Goal: Information Seeking & Learning: Find specific page/section

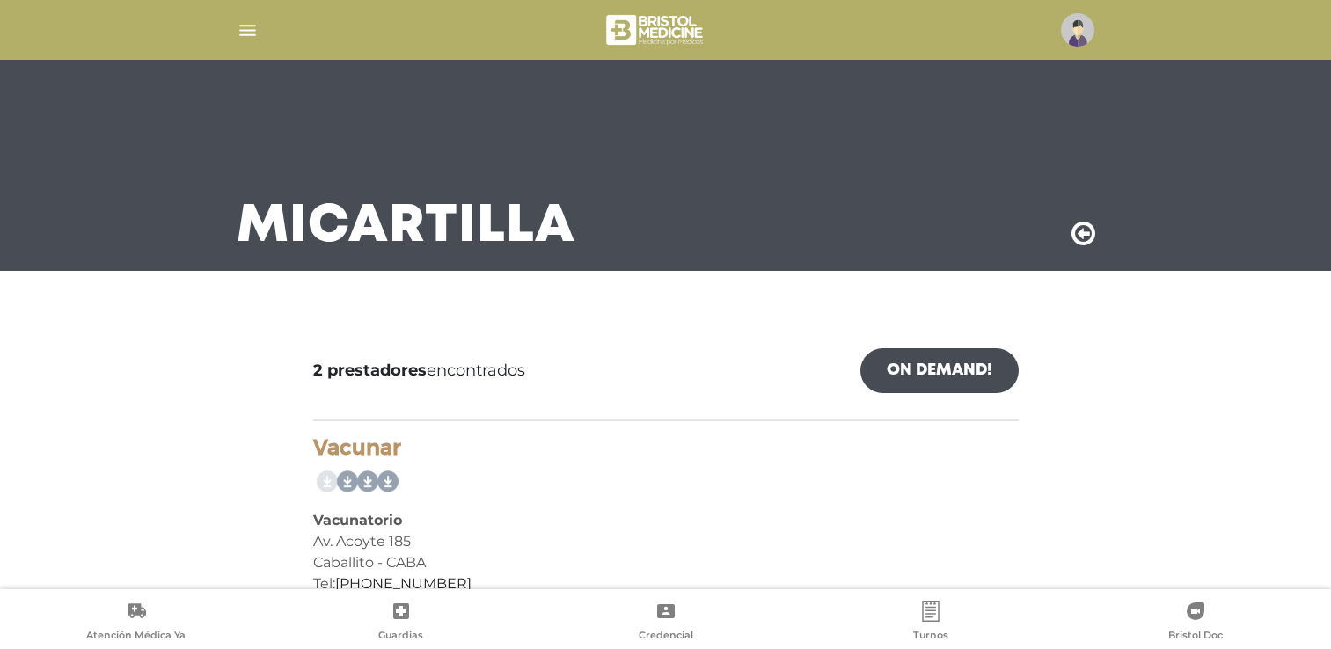
scroll to position [264, 0]
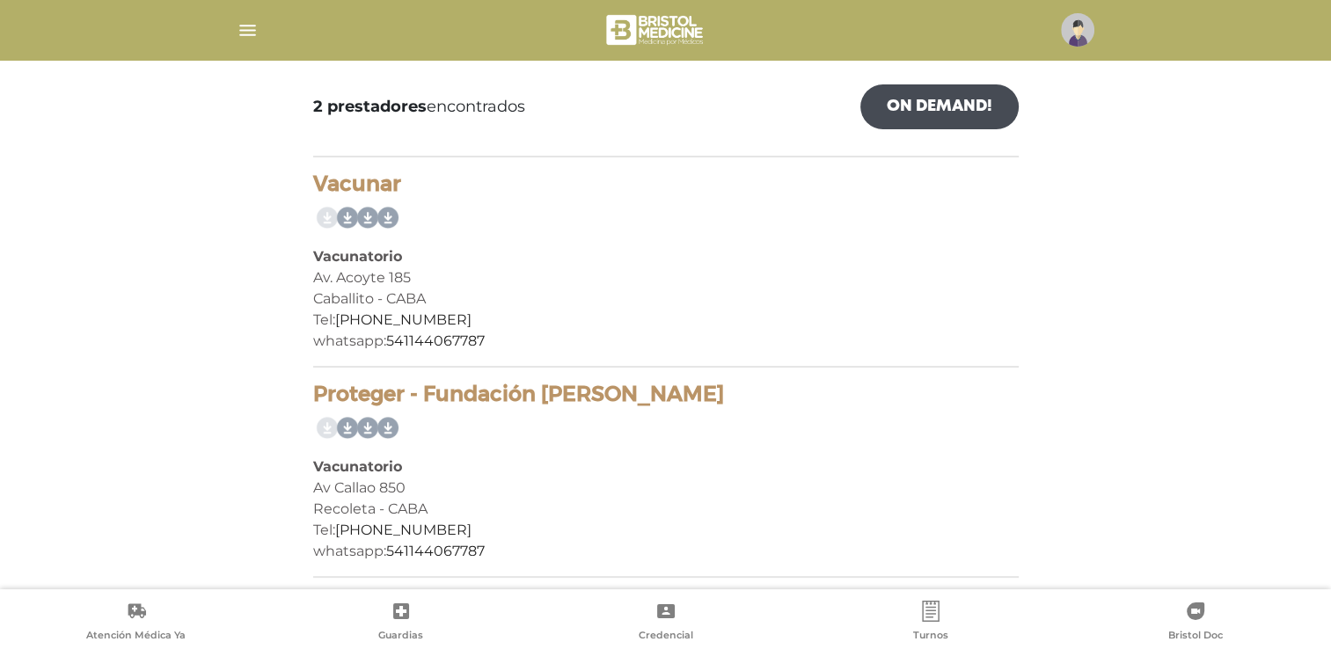
click at [246, 24] on img "button" at bounding box center [248, 30] width 22 height 22
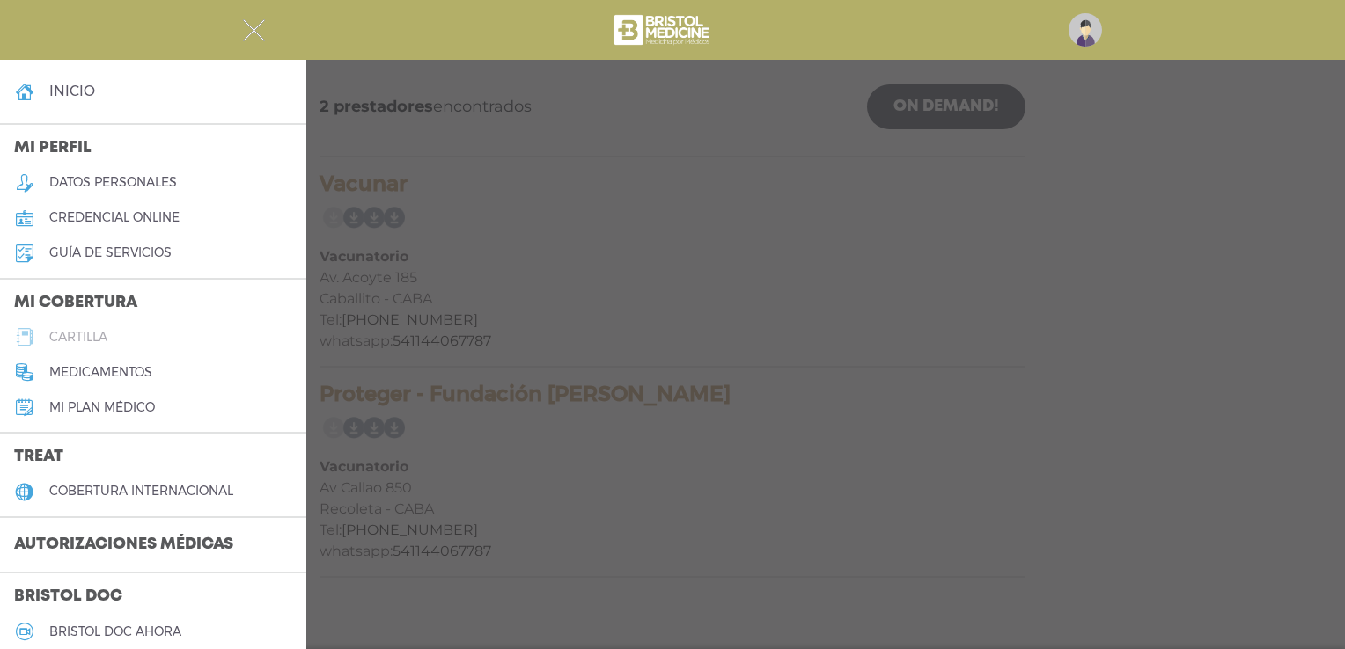
click at [77, 337] on h5 "cartilla" at bounding box center [78, 337] width 58 height 15
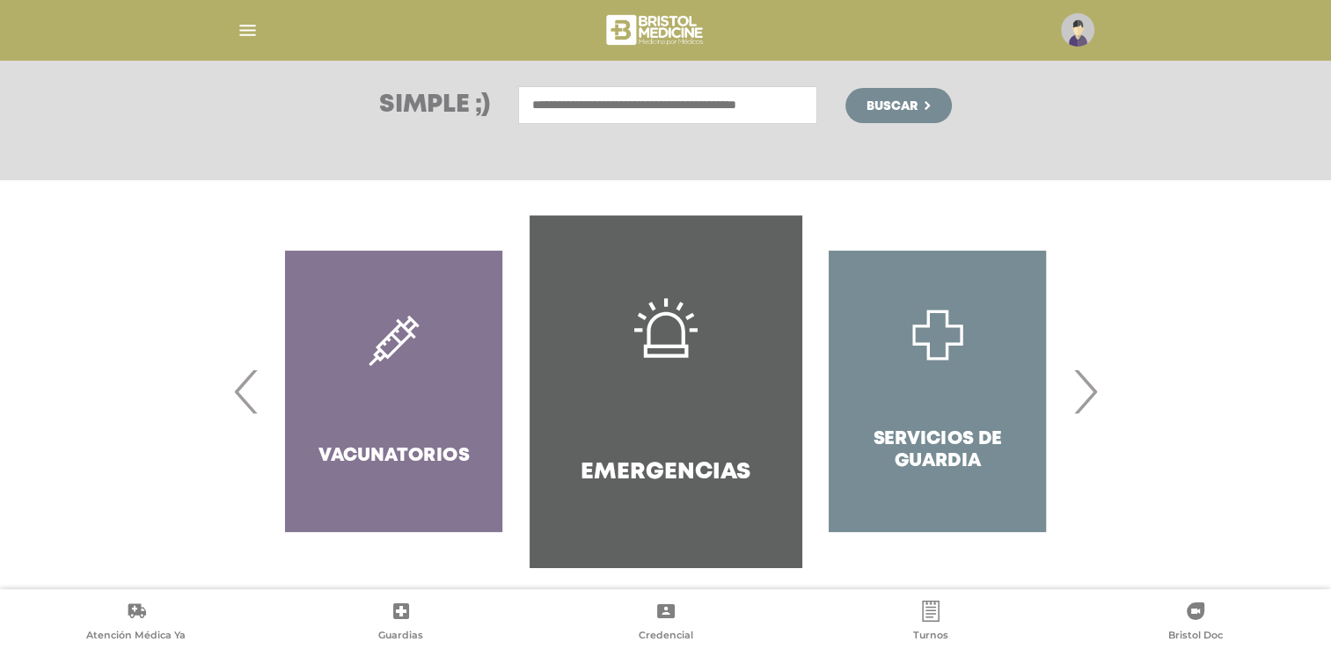
scroll to position [253, 0]
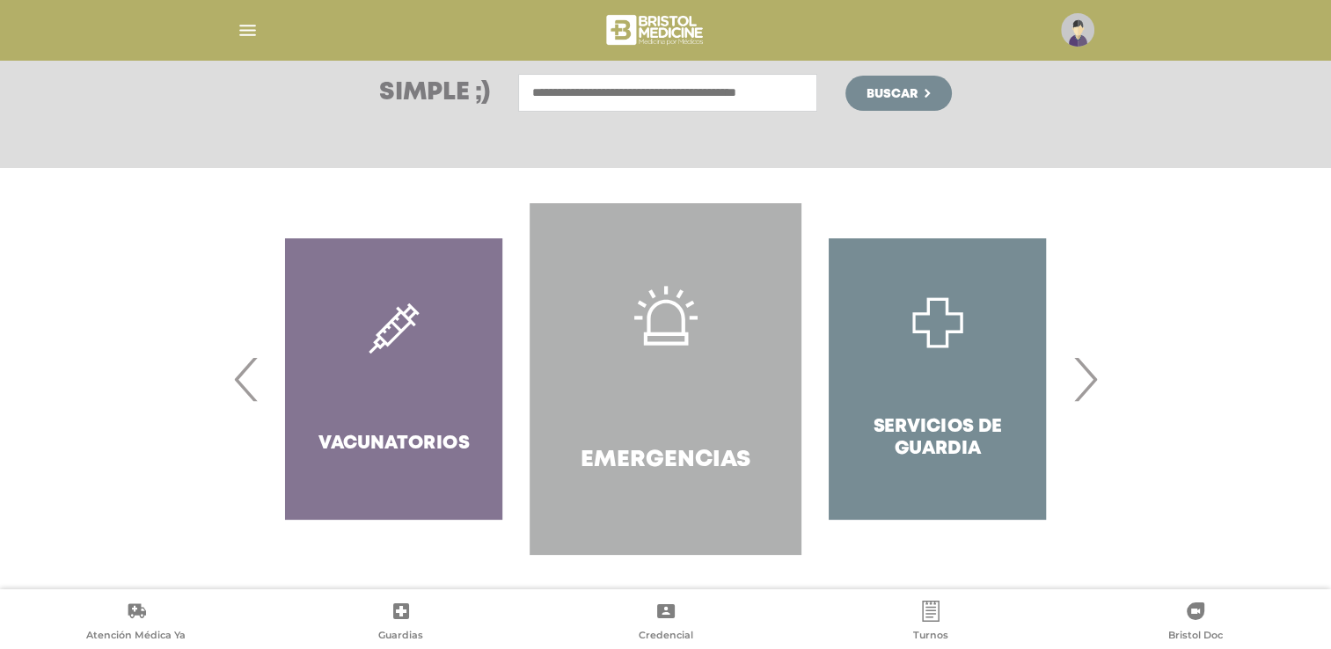
click at [671, 411] on link "Emergencias" at bounding box center [666, 379] width 272 height 352
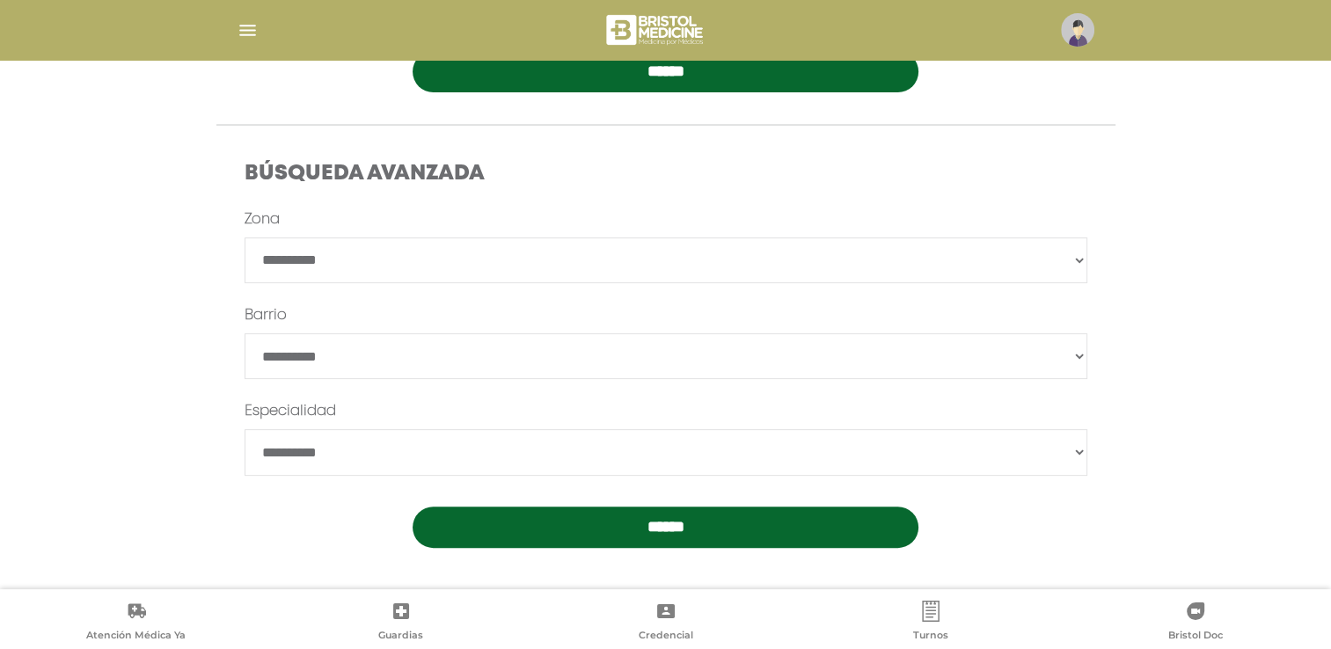
scroll to position [450, 0]
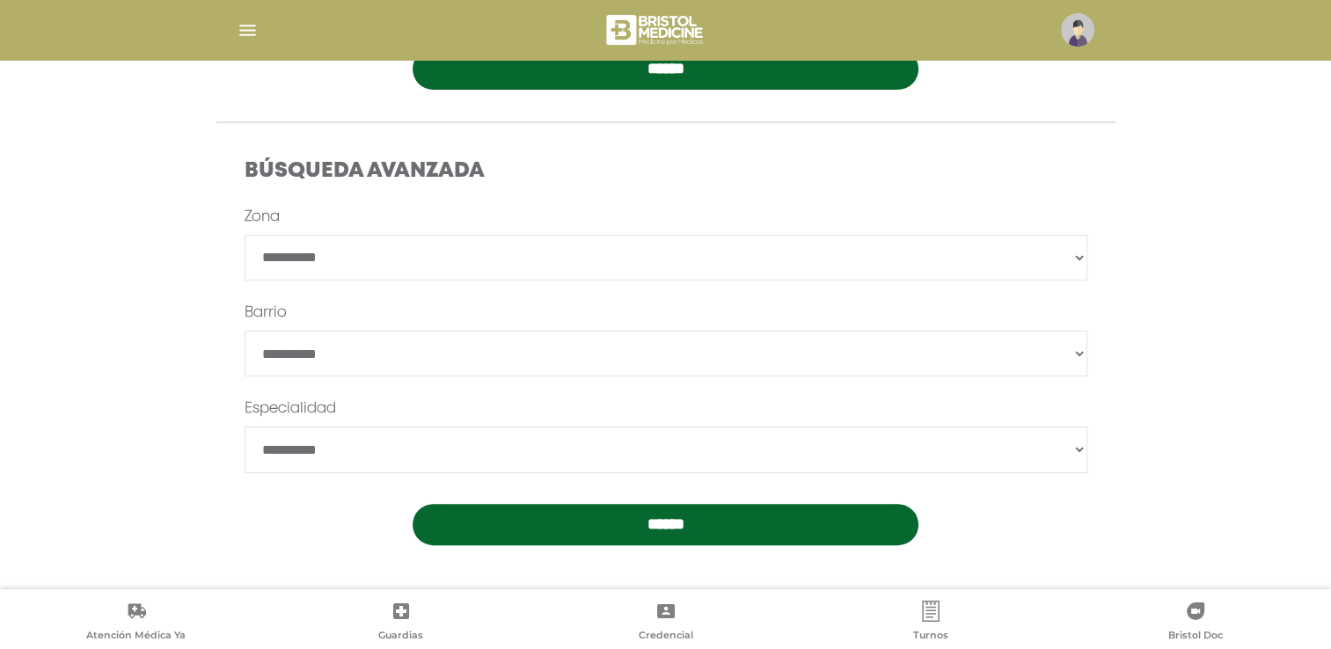
click at [670, 524] on input "******" at bounding box center [666, 524] width 506 height 41
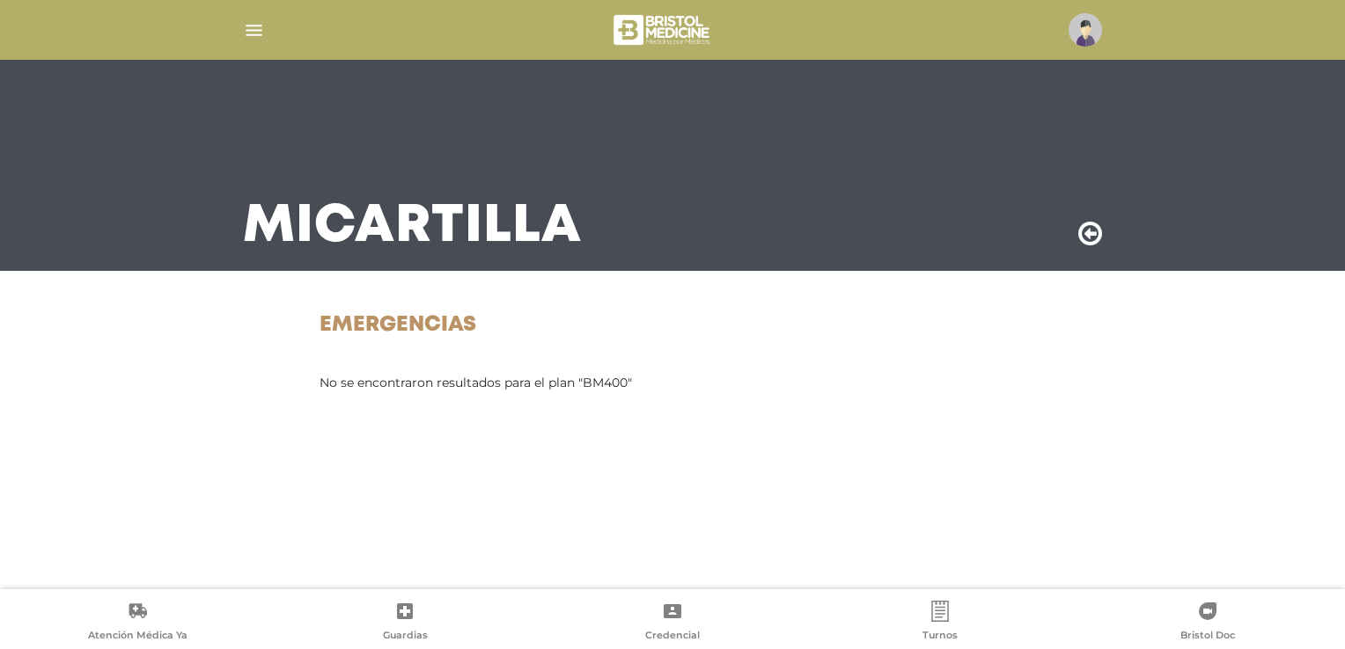
click at [254, 30] on img "button" at bounding box center [254, 30] width 22 height 22
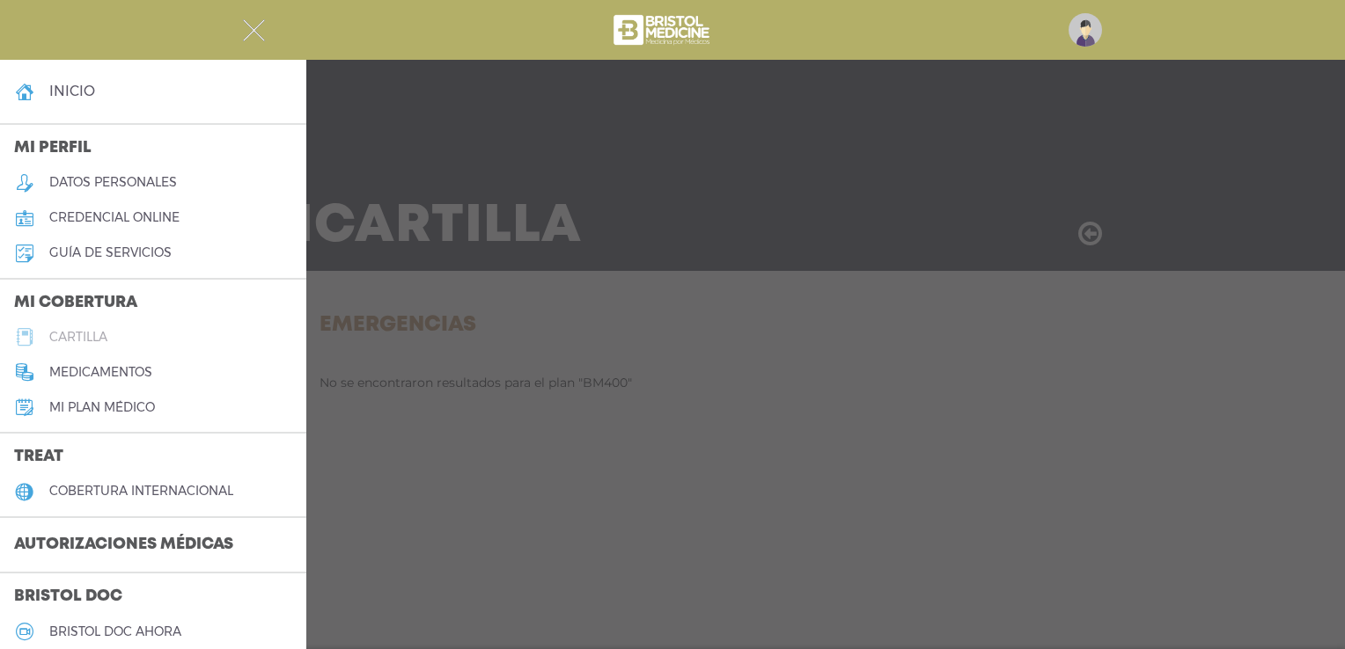
click at [70, 334] on h5 "cartilla" at bounding box center [78, 337] width 58 height 15
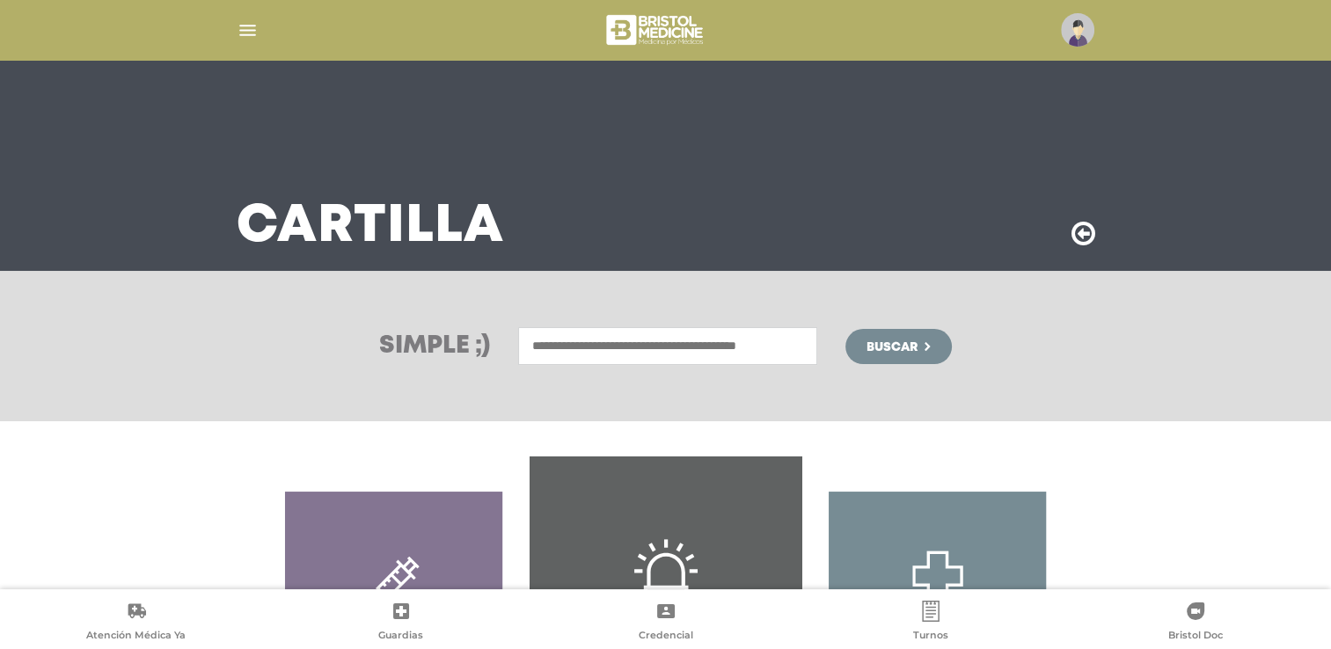
click at [541, 348] on input "text" at bounding box center [667, 346] width 299 height 38
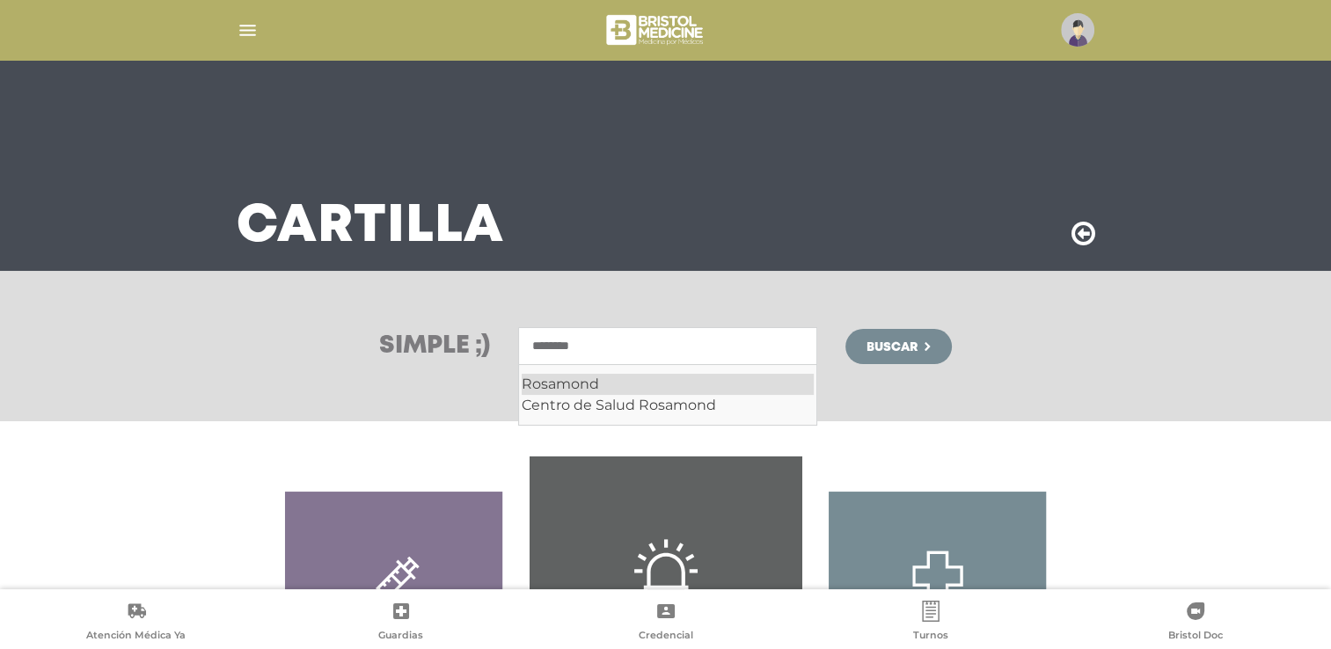
click at [557, 382] on div "Rosamond" at bounding box center [668, 384] width 292 height 21
type input "********"
click at [939, 340] on button "Buscar" at bounding box center [899, 346] width 106 height 35
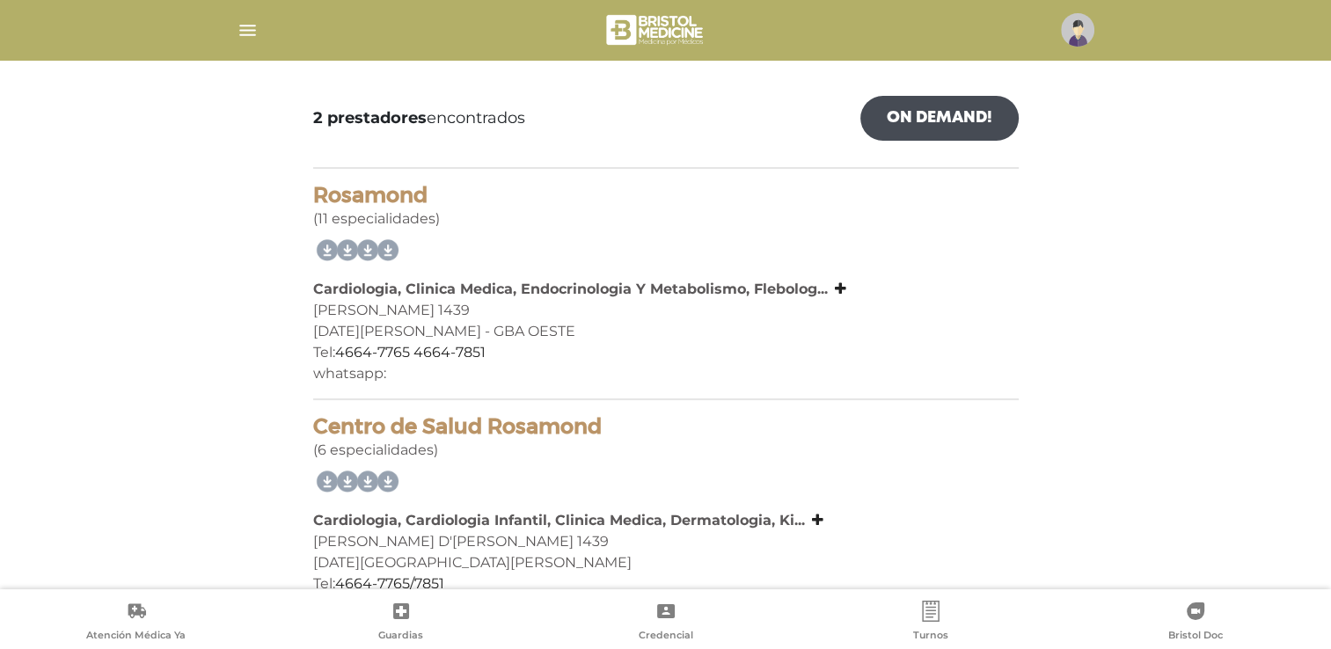
scroll to position [341, 0]
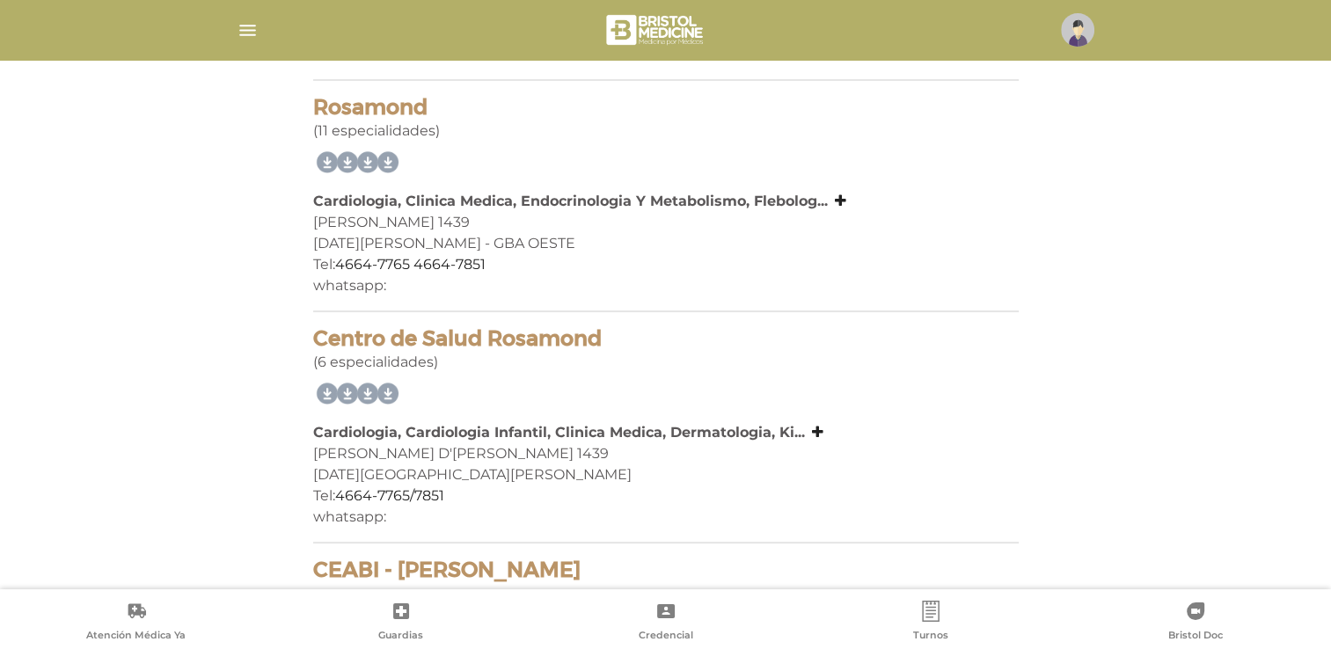
click at [243, 30] on img "button" at bounding box center [248, 30] width 22 height 22
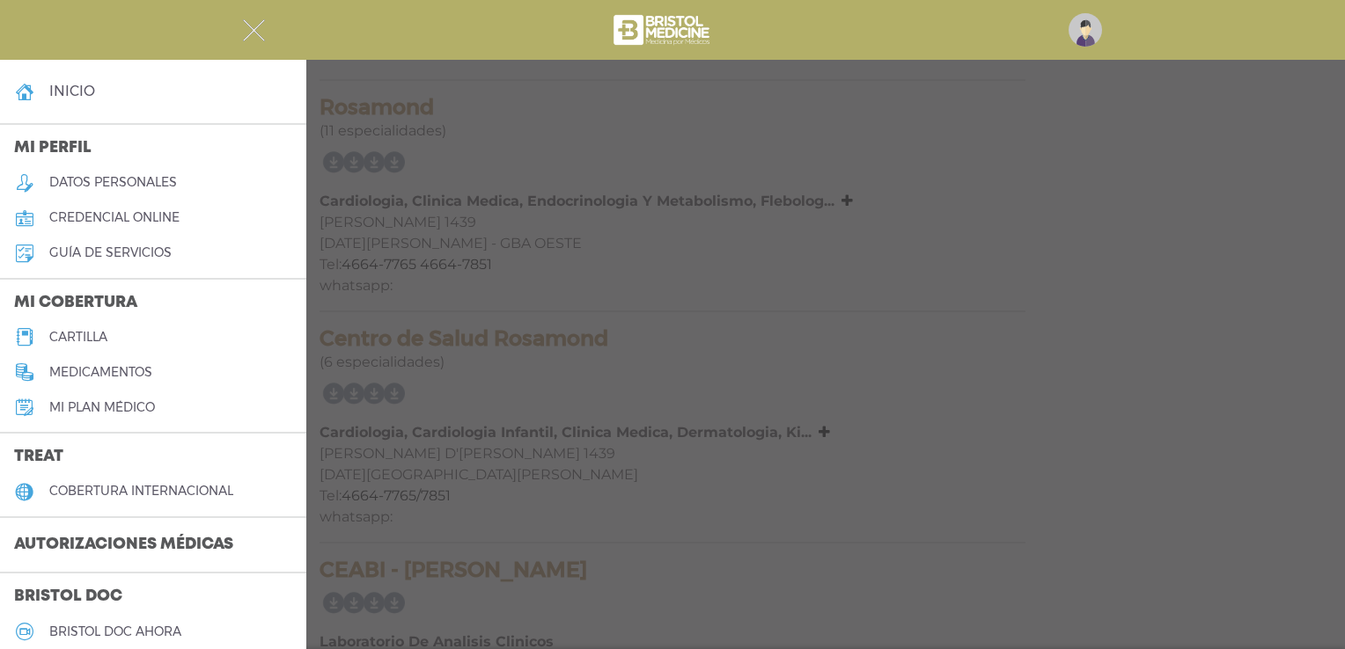
click at [77, 339] on h5 "cartilla" at bounding box center [78, 337] width 58 height 15
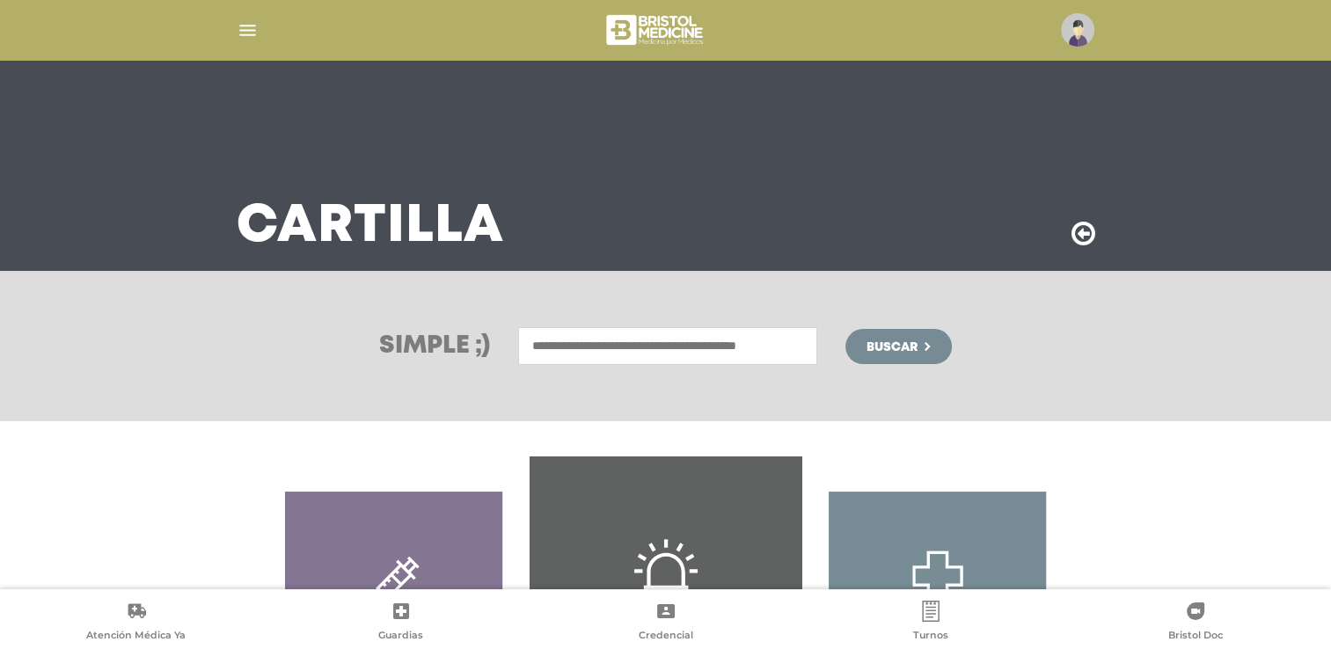
click at [598, 348] on input "text" at bounding box center [667, 346] width 299 height 38
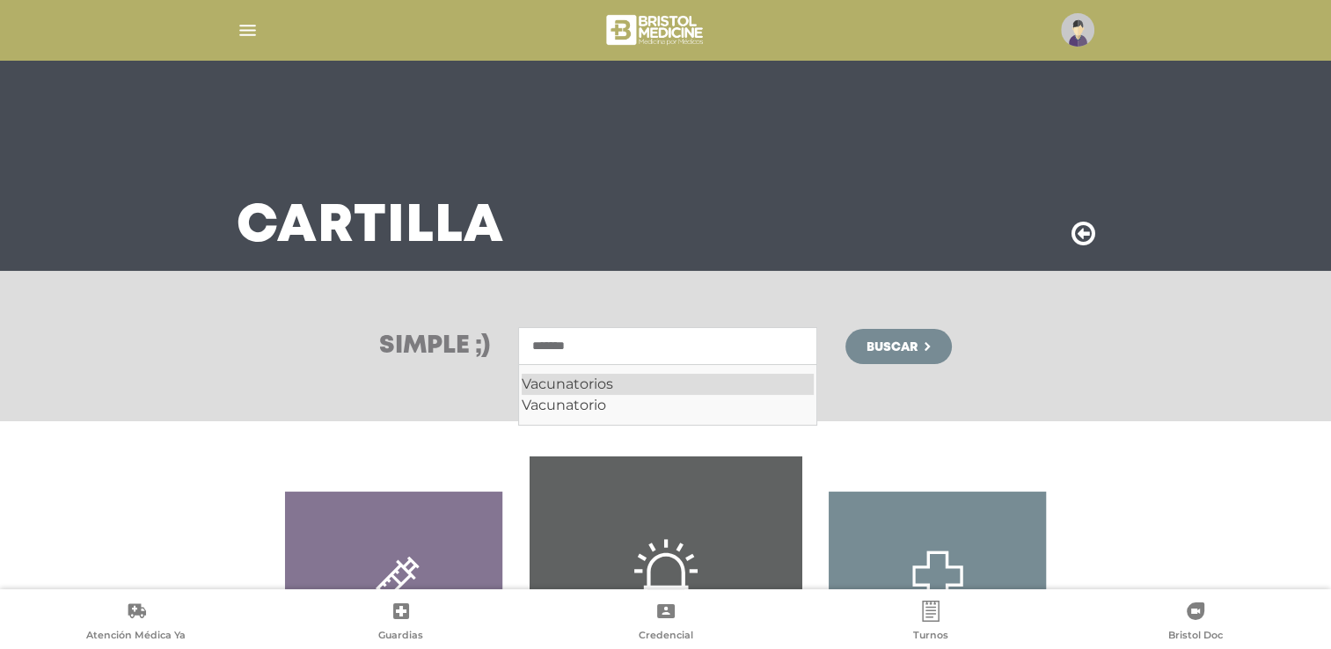
click at [584, 388] on div "Vacunatorios" at bounding box center [668, 384] width 292 height 21
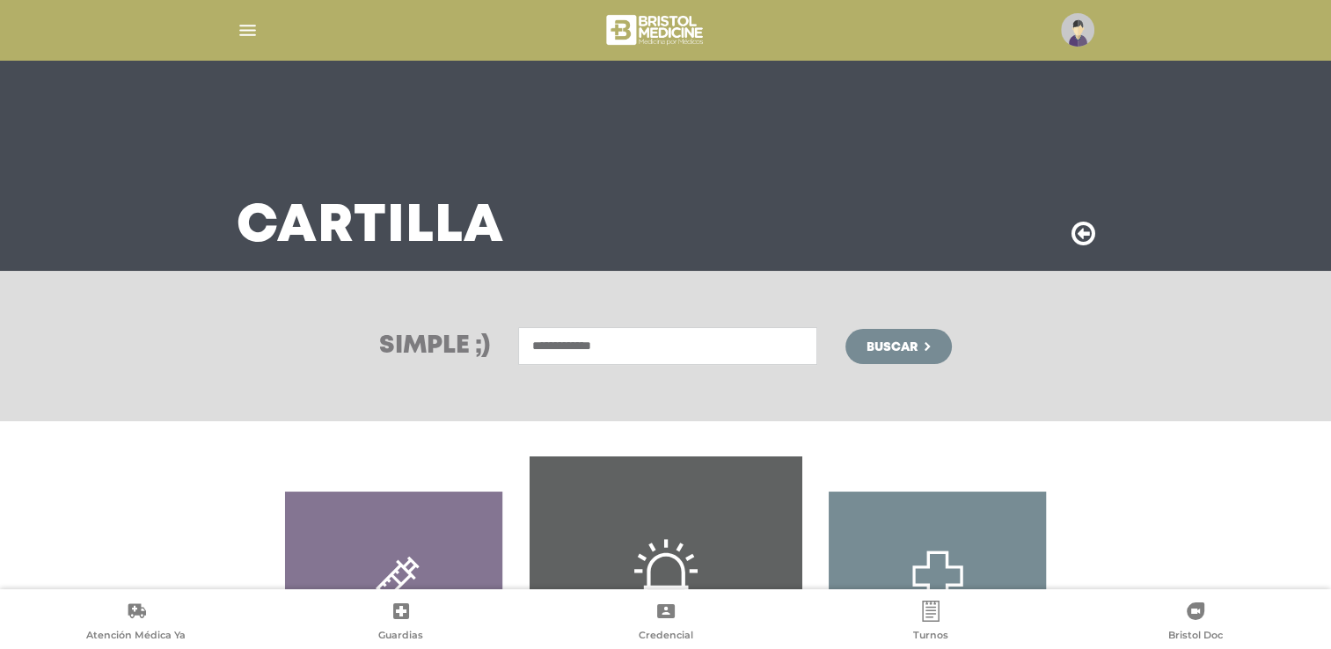
type input "**********"
click at [918, 350] on span "Buscar" at bounding box center [892, 347] width 51 height 12
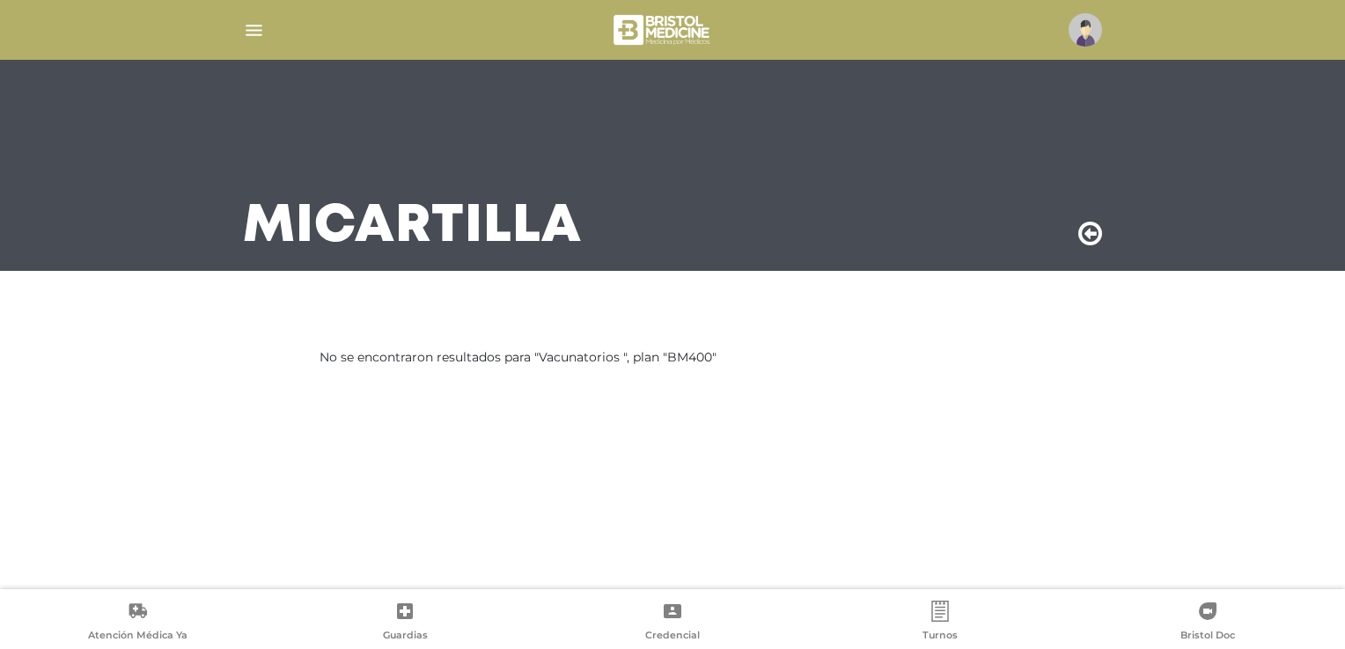
click at [252, 25] on img "button" at bounding box center [254, 30] width 22 height 22
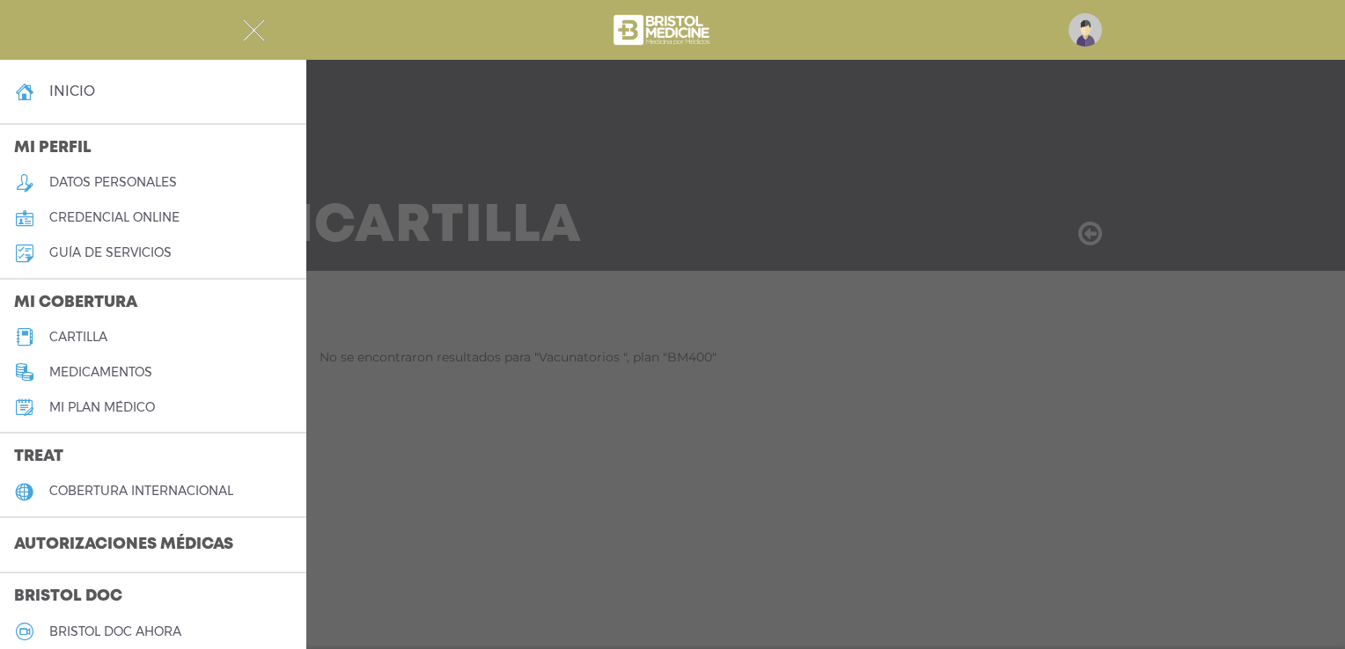
click at [99, 342] on h5 "cartilla" at bounding box center [78, 337] width 58 height 15
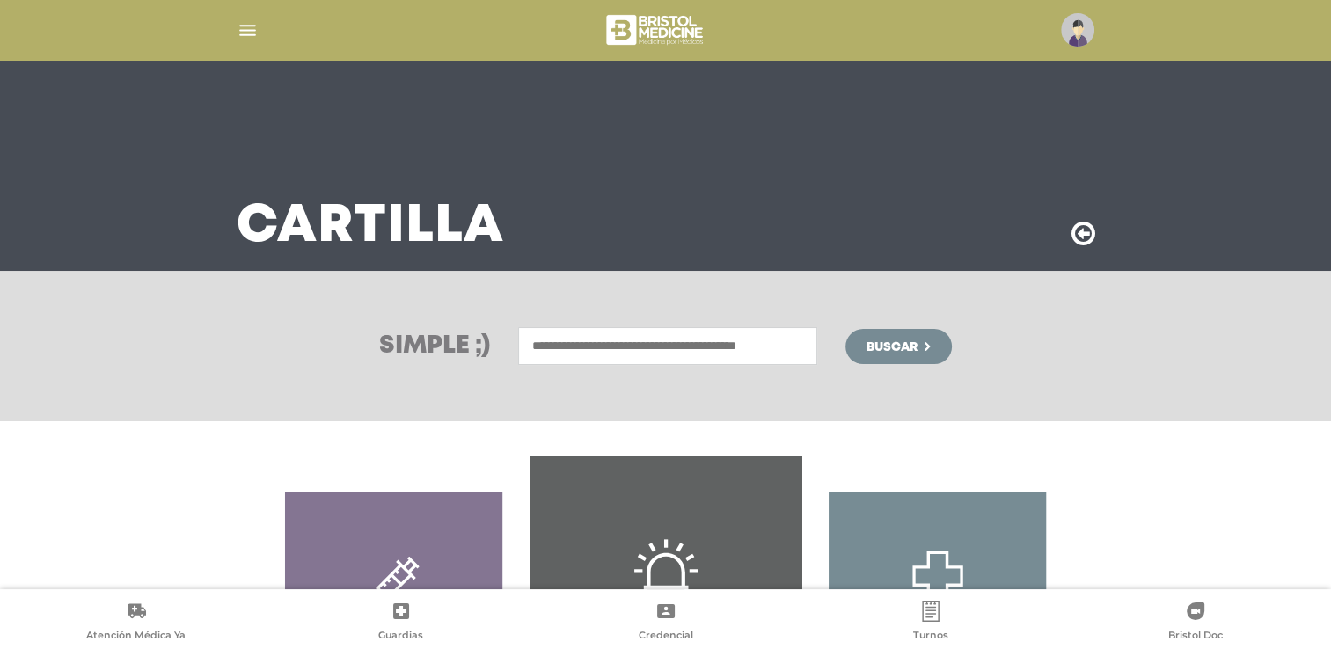
click at [617, 349] on input "text" at bounding box center [667, 346] width 299 height 38
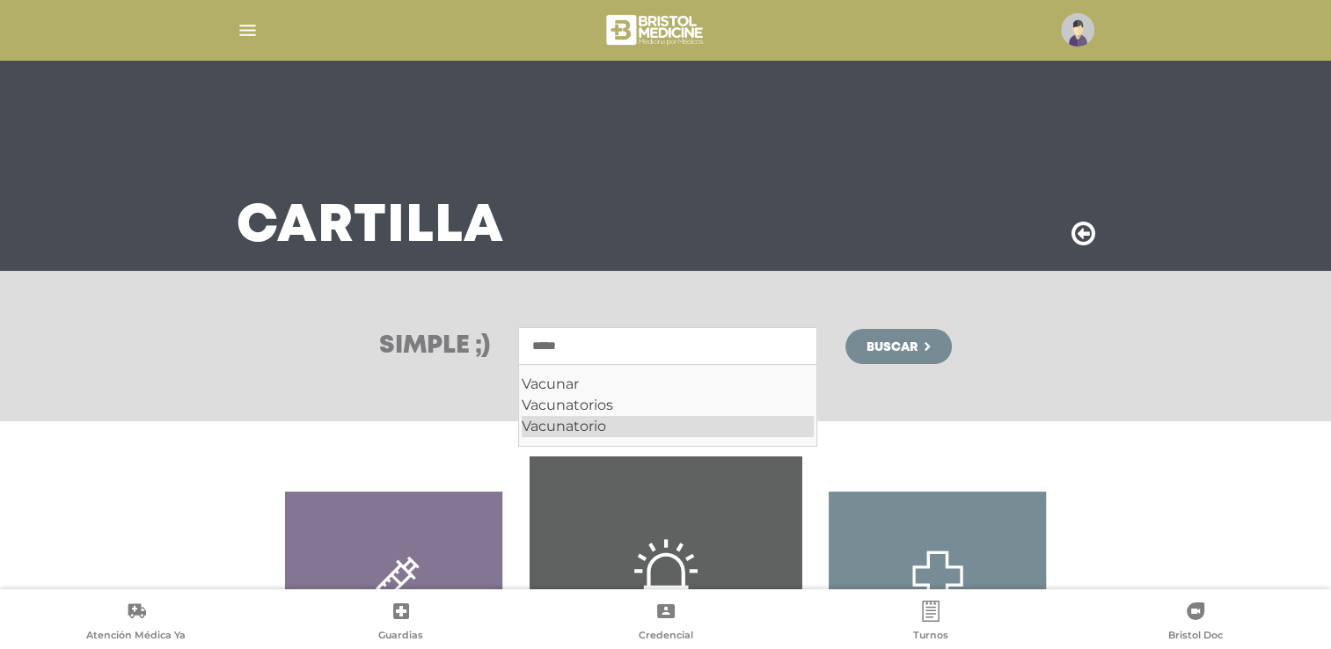
click at [595, 424] on div "Vacunatorio" at bounding box center [668, 426] width 292 height 21
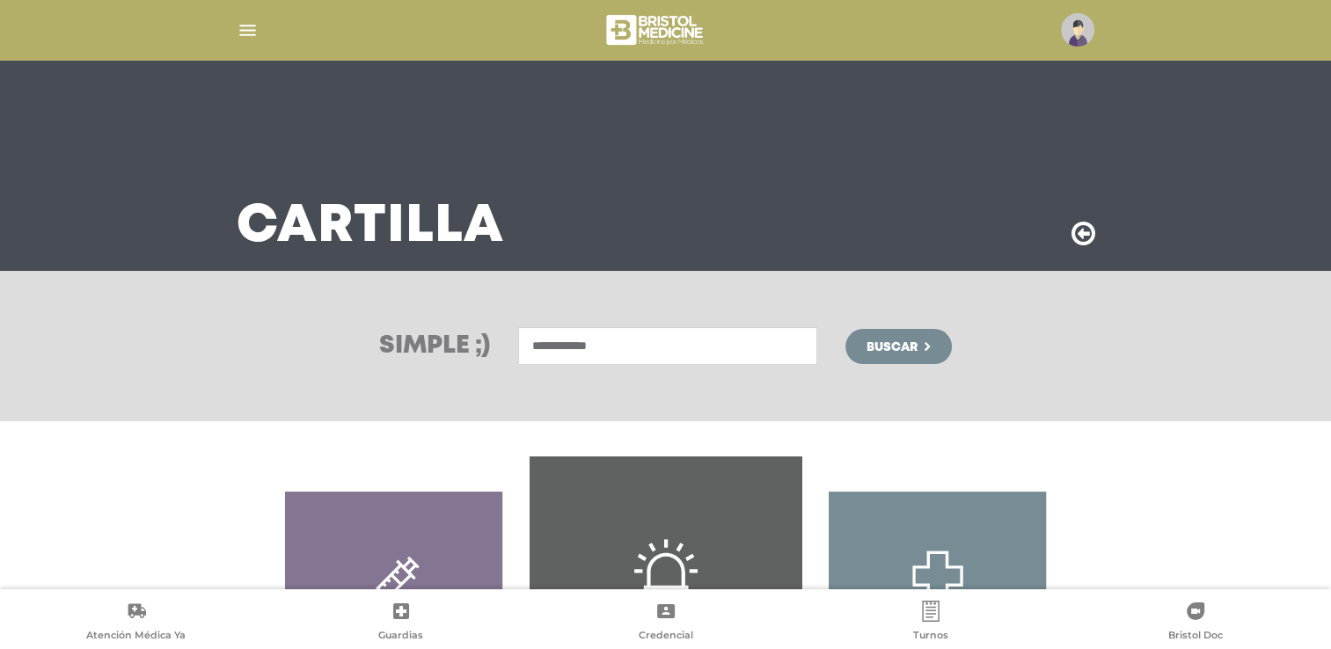
type input "**********"
click at [931, 354] on button "Buscar" at bounding box center [899, 346] width 106 height 35
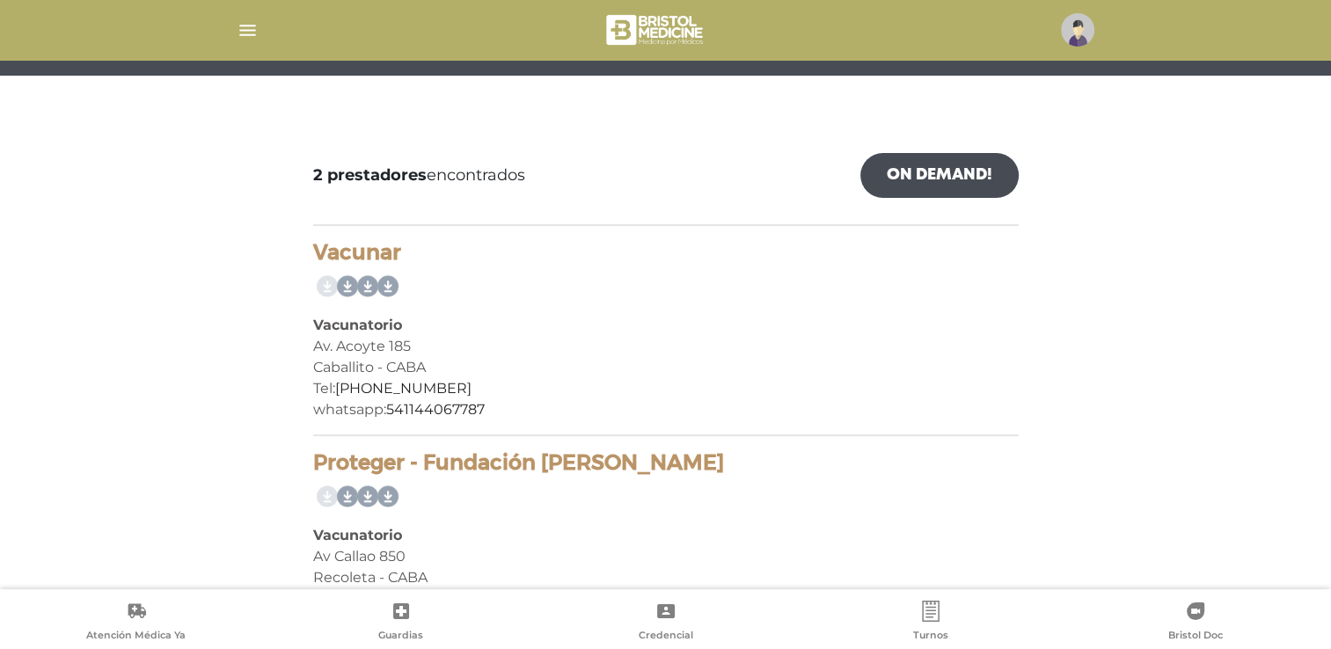
scroll to position [264, 0]
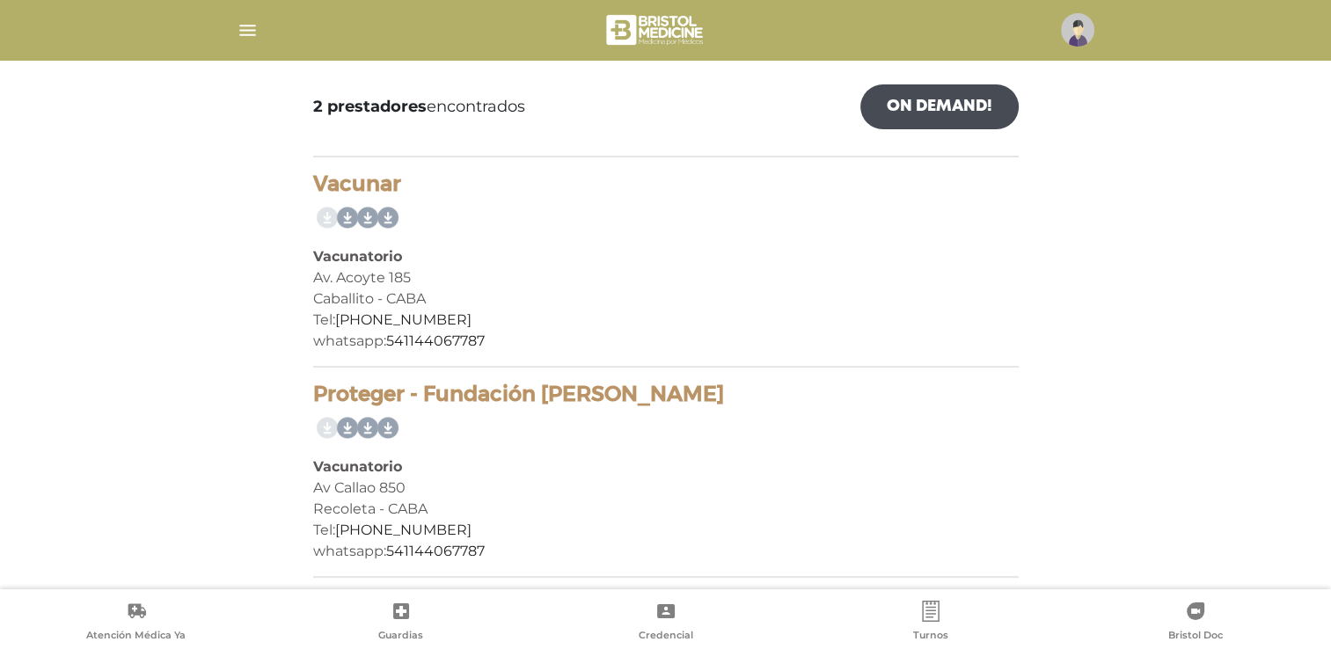
click at [260, 23] on div at bounding box center [666, 30] width 901 height 42
click at [253, 31] on img "button" at bounding box center [248, 30] width 22 height 22
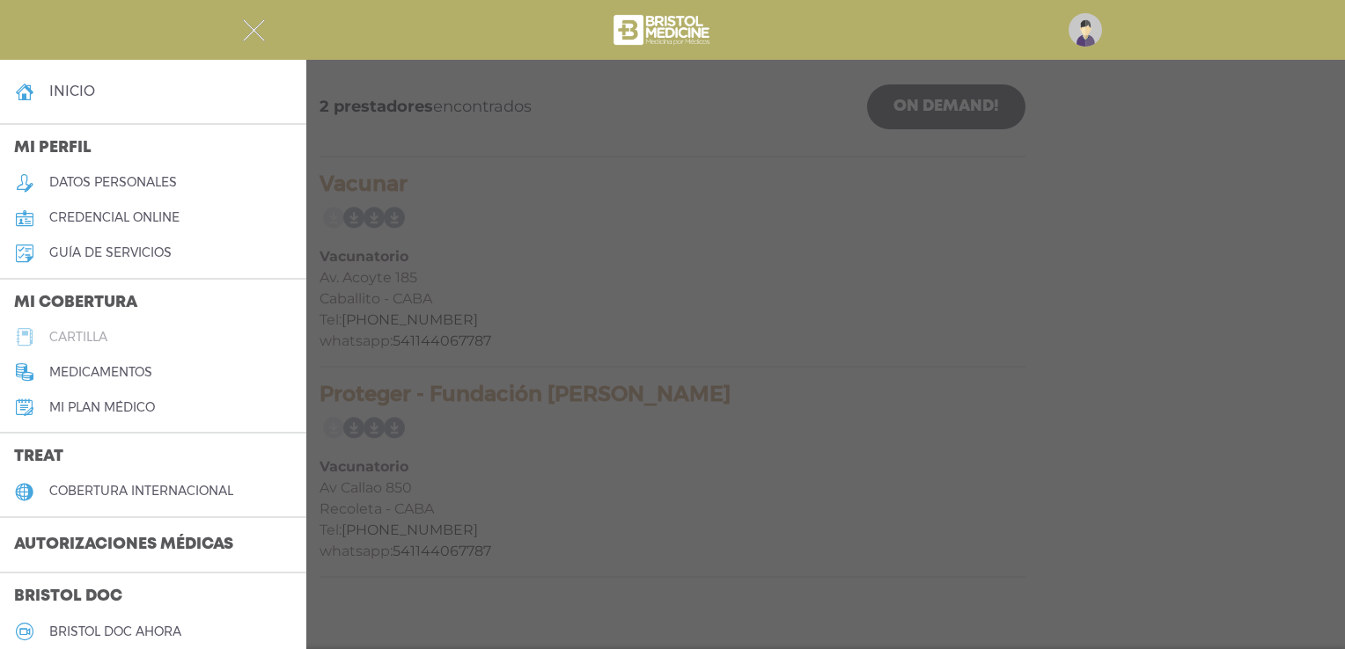
click at [88, 333] on h5 "cartilla" at bounding box center [78, 337] width 58 height 15
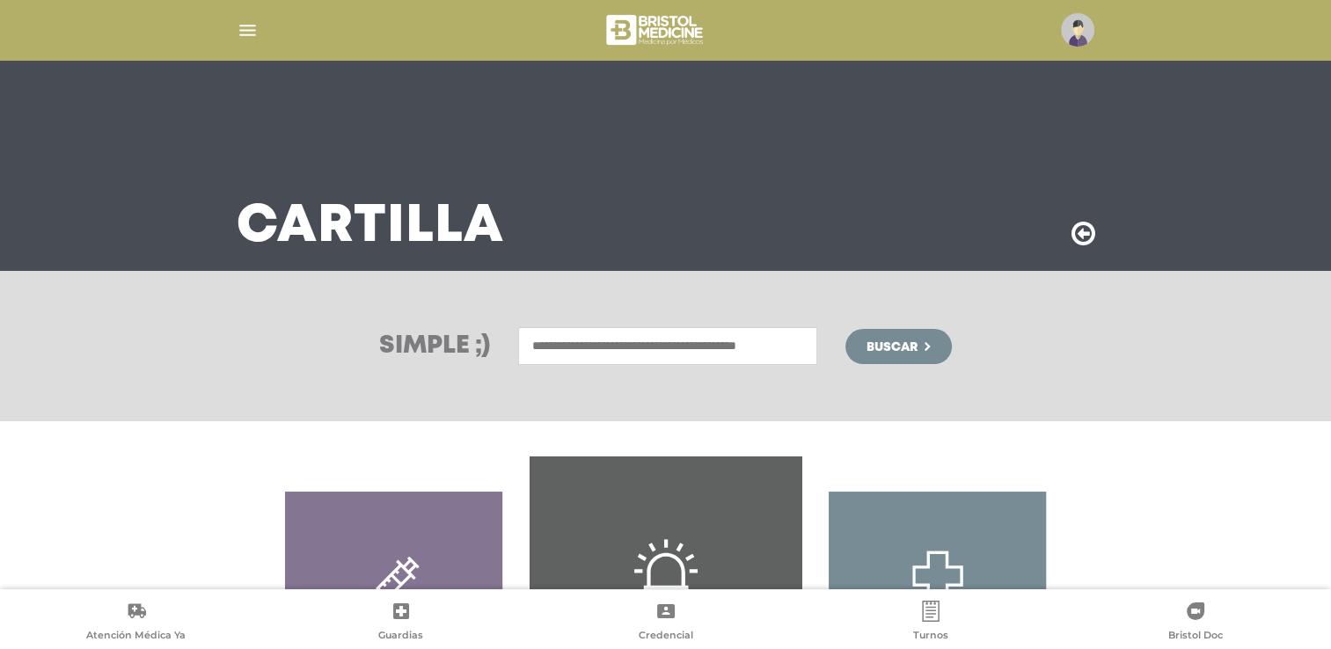
click at [561, 344] on input "text" at bounding box center [667, 346] width 299 height 38
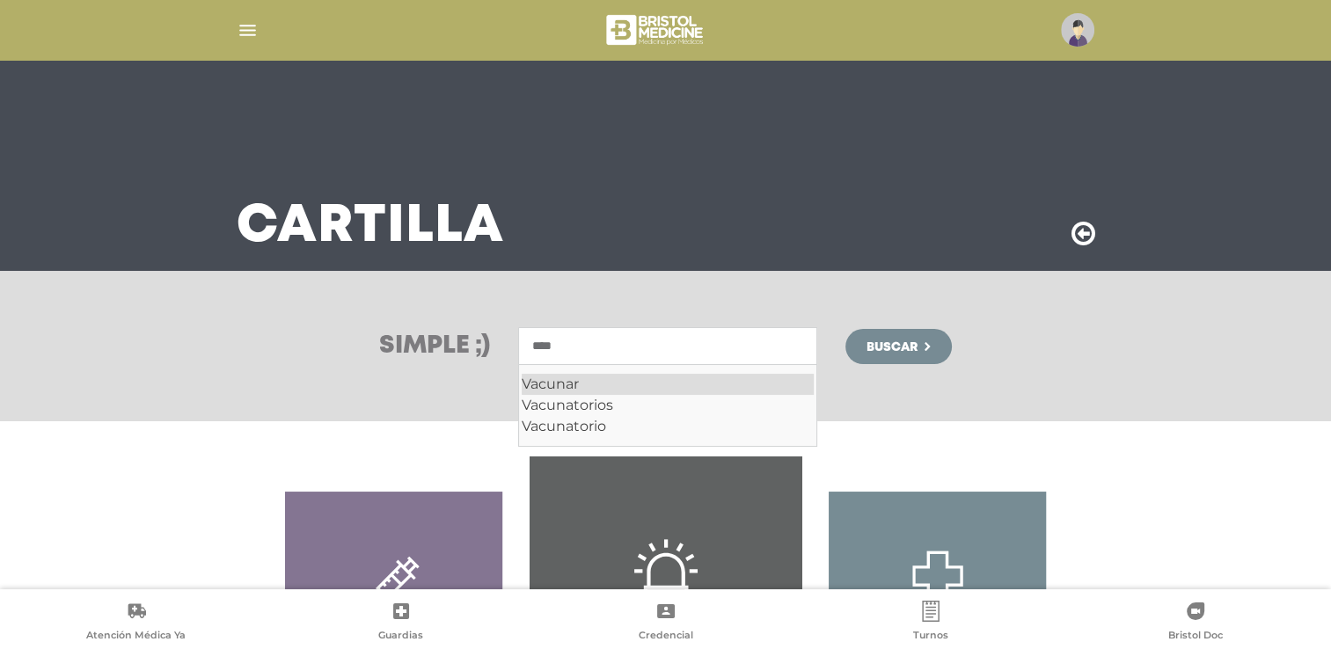
click at [576, 384] on div "Vacunar" at bounding box center [668, 384] width 292 height 21
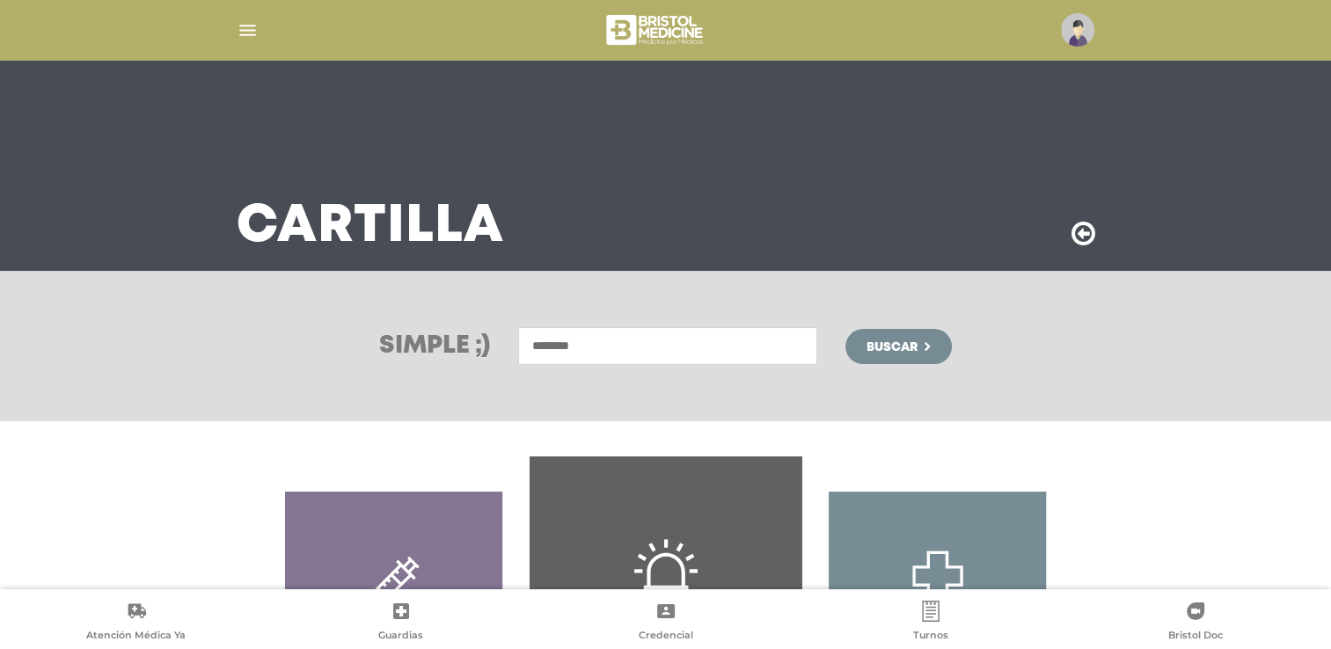
type input "*******"
click at [912, 350] on span "Buscar" at bounding box center [892, 347] width 51 height 12
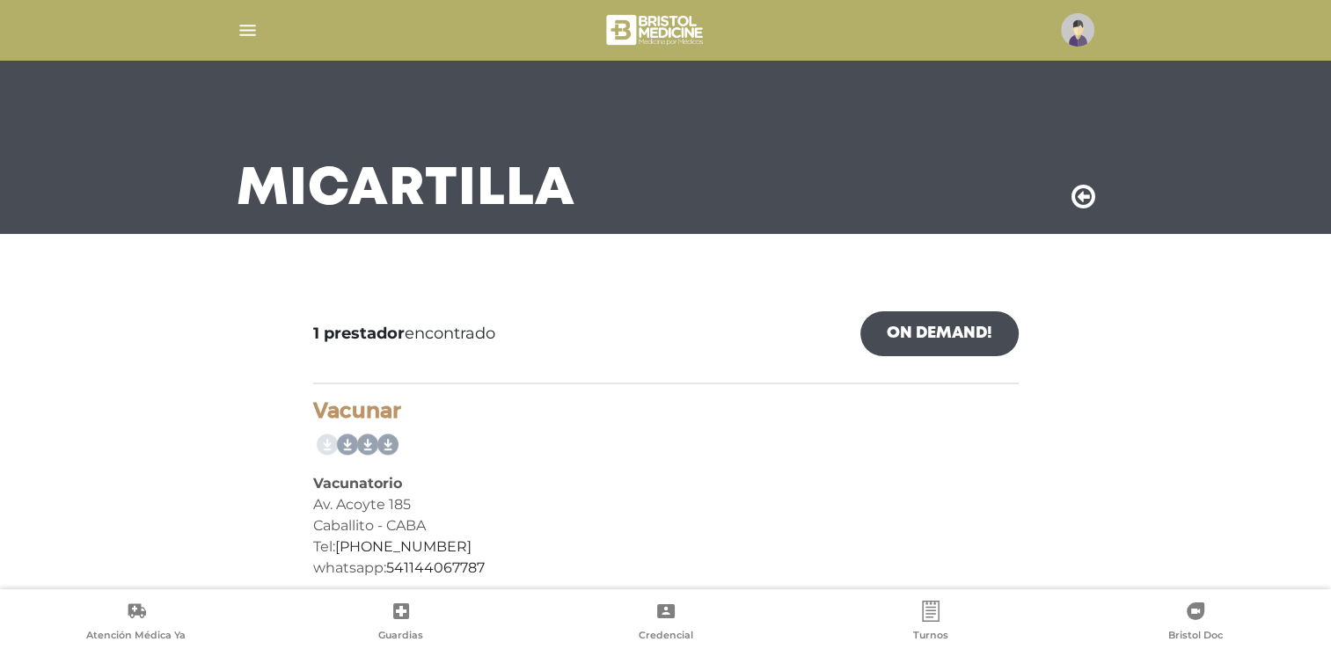
scroll to position [55, 0]
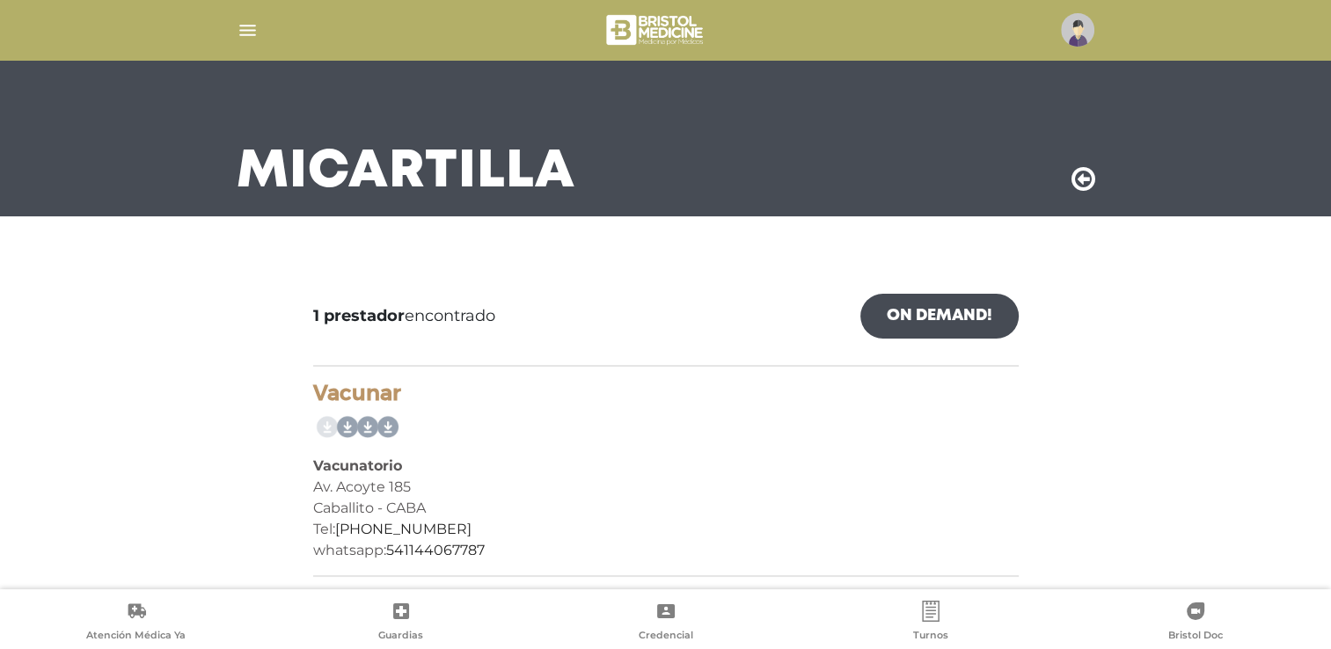
click at [248, 31] on img "button" at bounding box center [248, 30] width 22 height 22
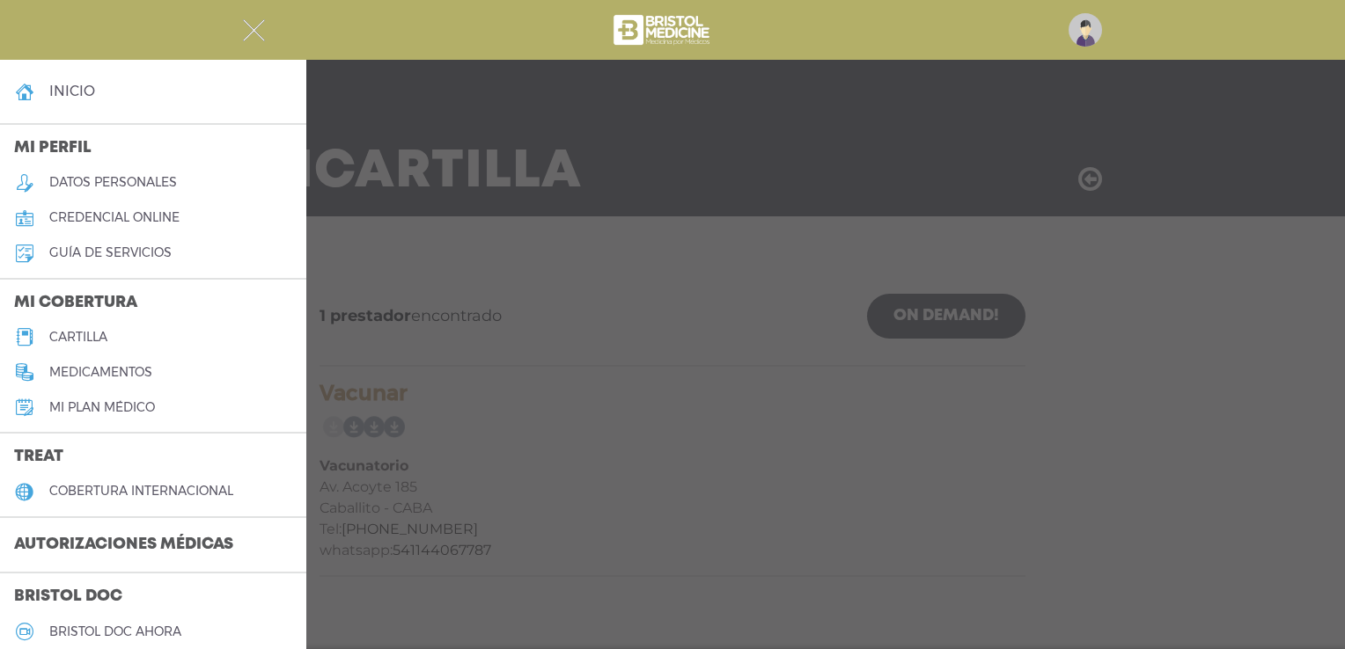
click at [61, 336] on h5 "cartilla" at bounding box center [78, 337] width 58 height 15
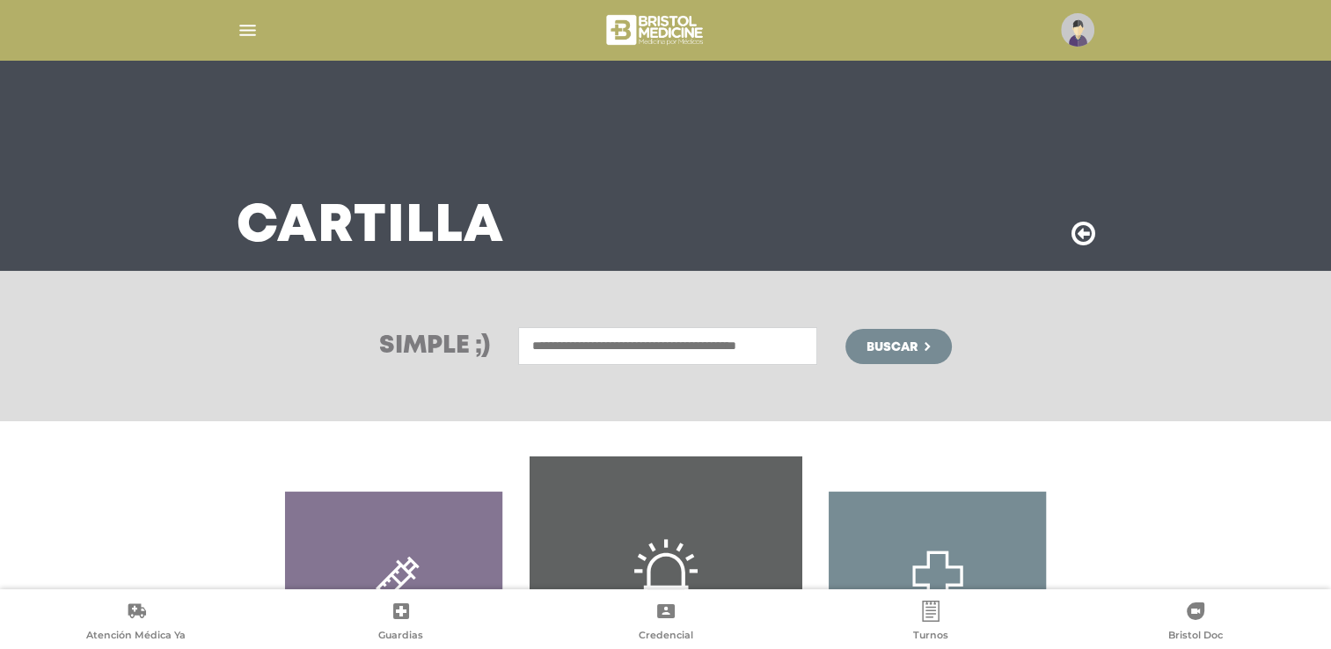
click at [607, 340] on input "text" at bounding box center [667, 346] width 299 height 38
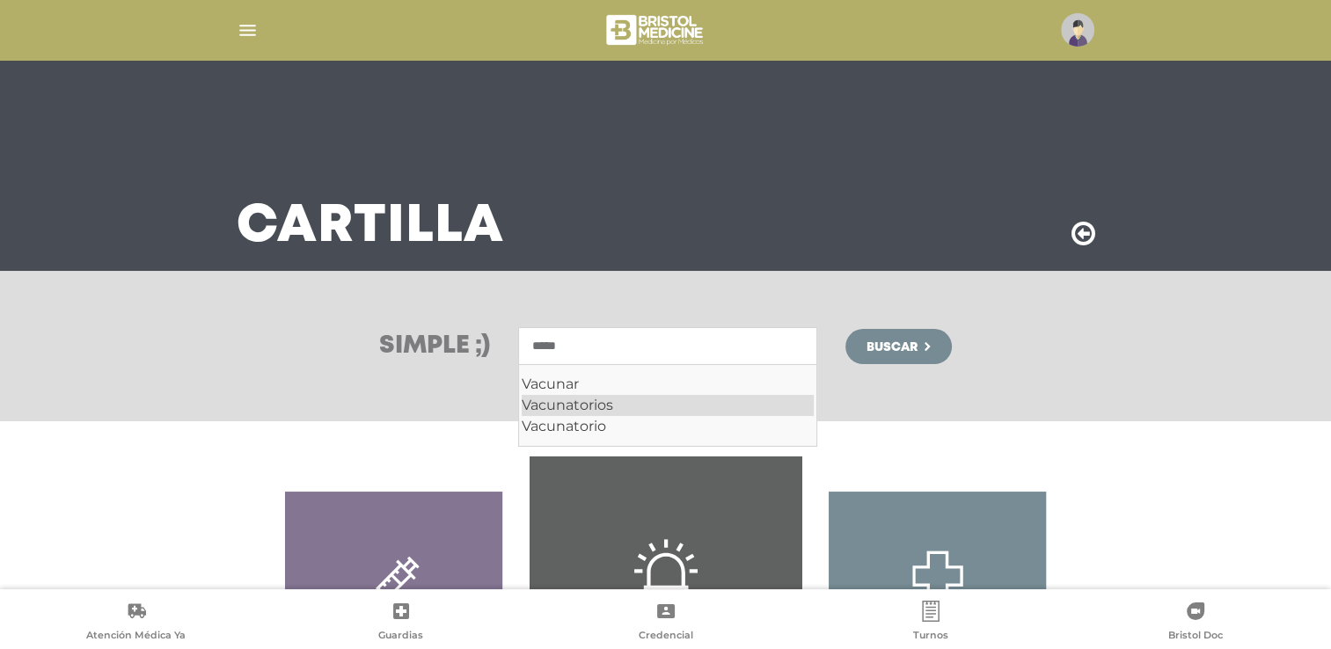
click at [657, 403] on div "Vacunatorios" at bounding box center [668, 405] width 292 height 21
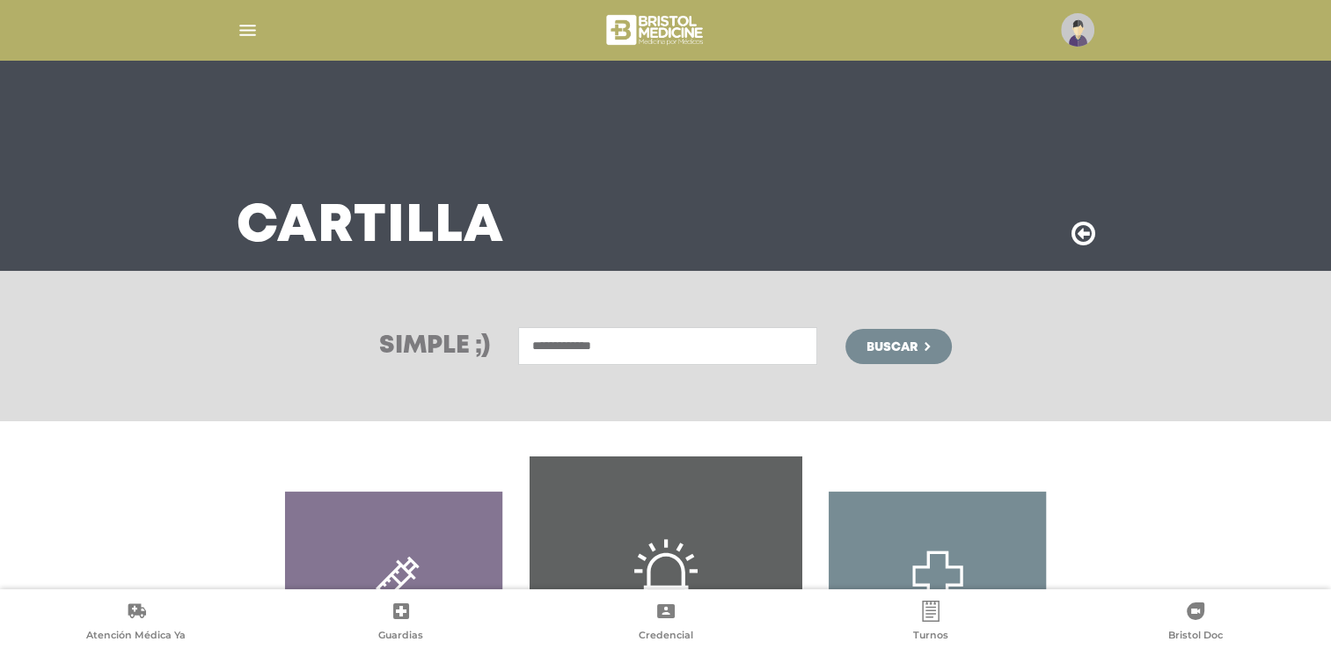
type input "**********"
click at [859, 348] on button "Buscar" at bounding box center [899, 346] width 106 height 35
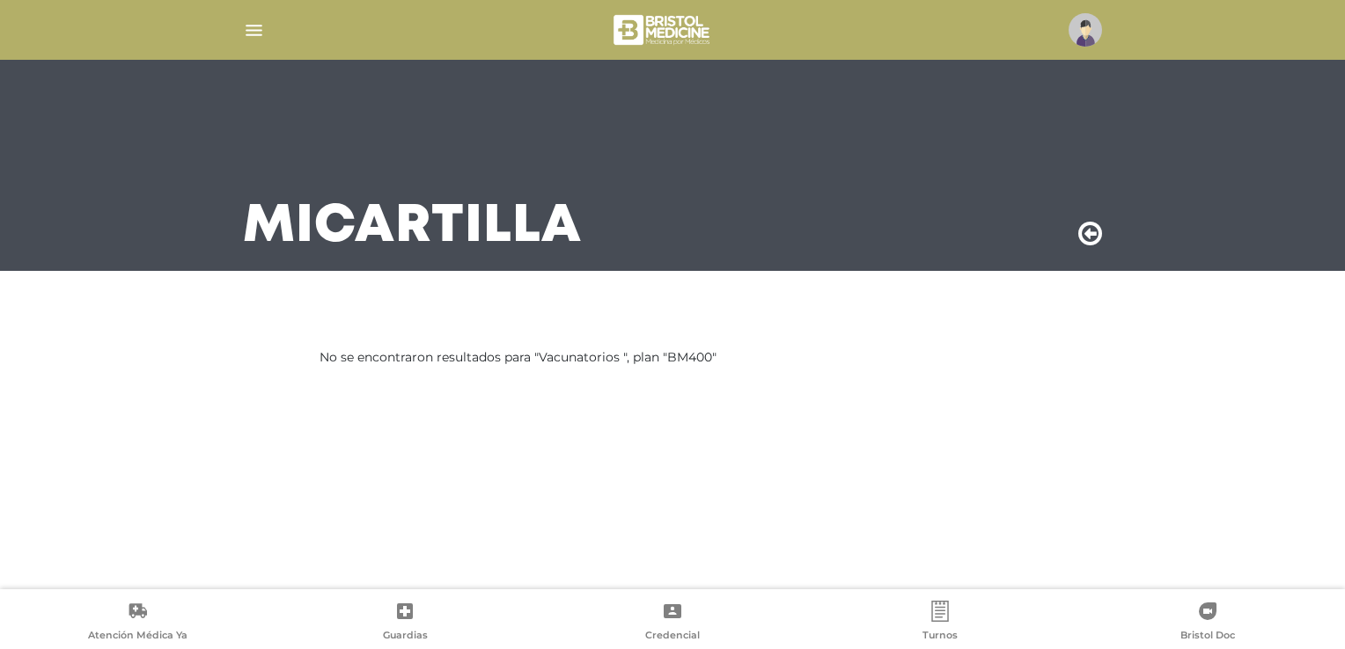
click at [258, 35] on img "button" at bounding box center [254, 30] width 22 height 22
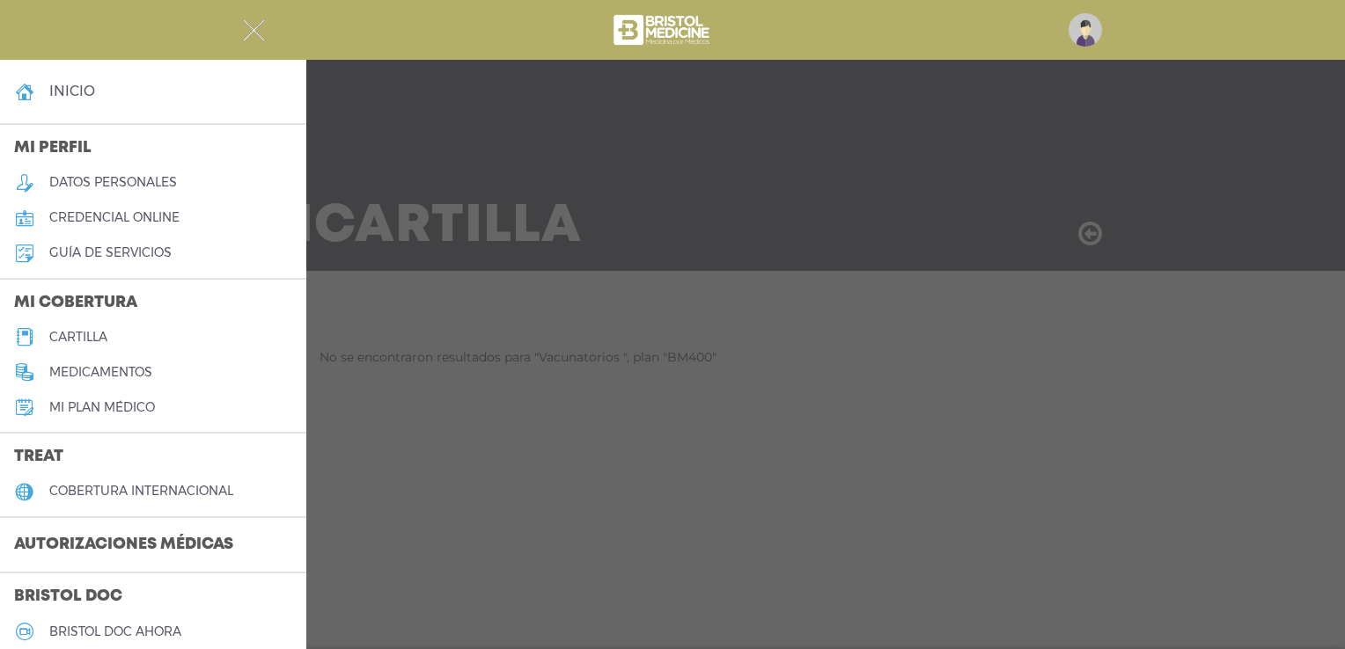
click at [66, 343] on h5 "cartilla" at bounding box center [78, 337] width 58 height 15
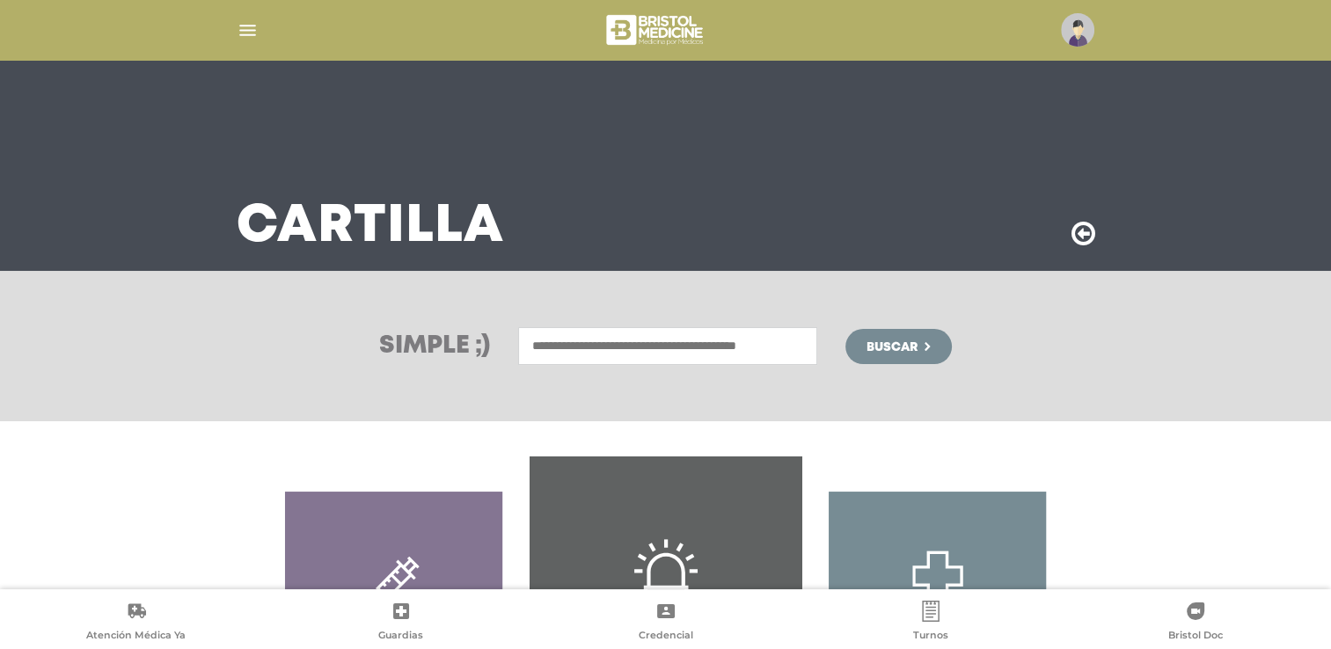
click at [681, 339] on input "text" at bounding box center [667, 346] width 299 height 38
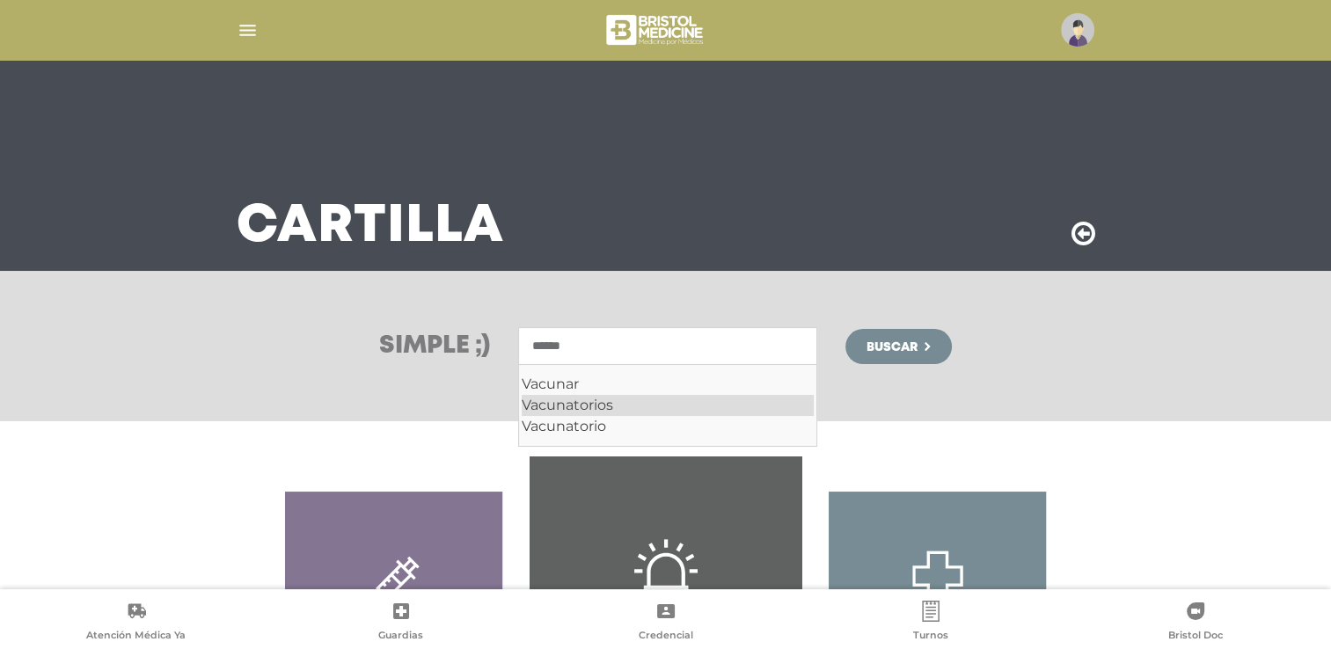
click at [602, 405] on div "Vacunatorios" at bounding box center [668, 405] width 292 height 21
click at [592, 410] on div "Vacunatorio" at bounding box center [668, 405] width 292 height 21
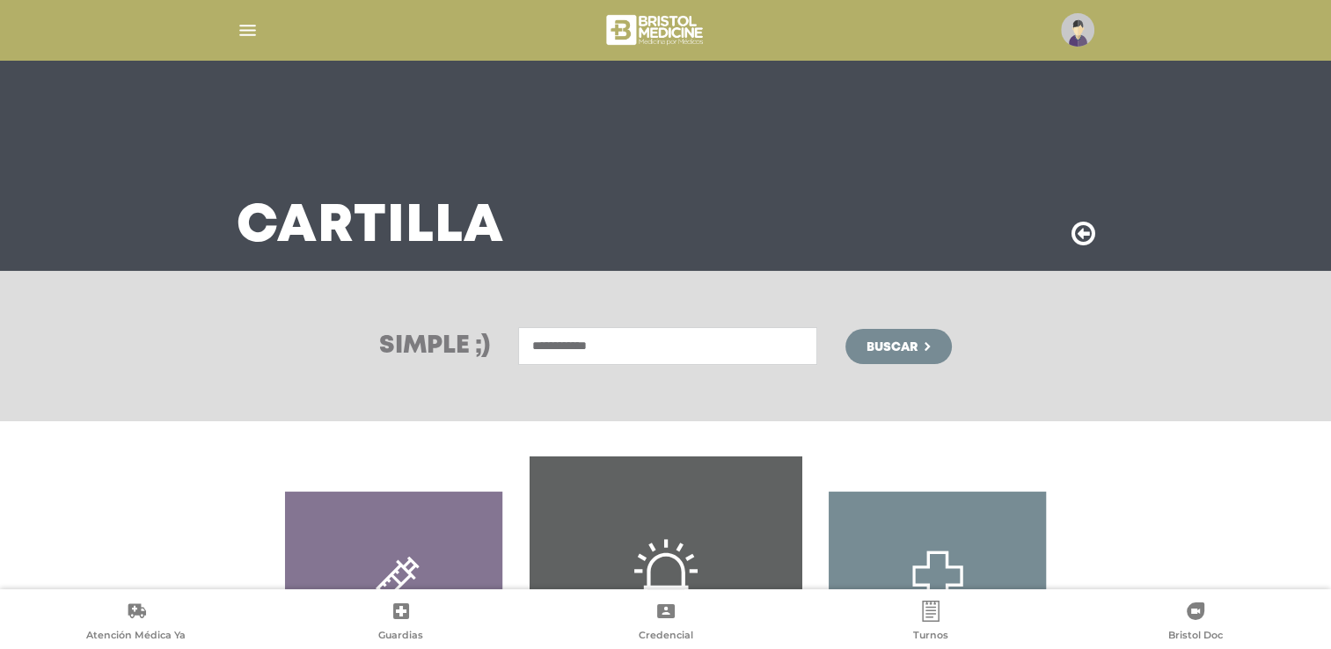
type input "**********"
click at [891, 351] on span "Buscar" at bounding box center [892, 347] width 51 height 12
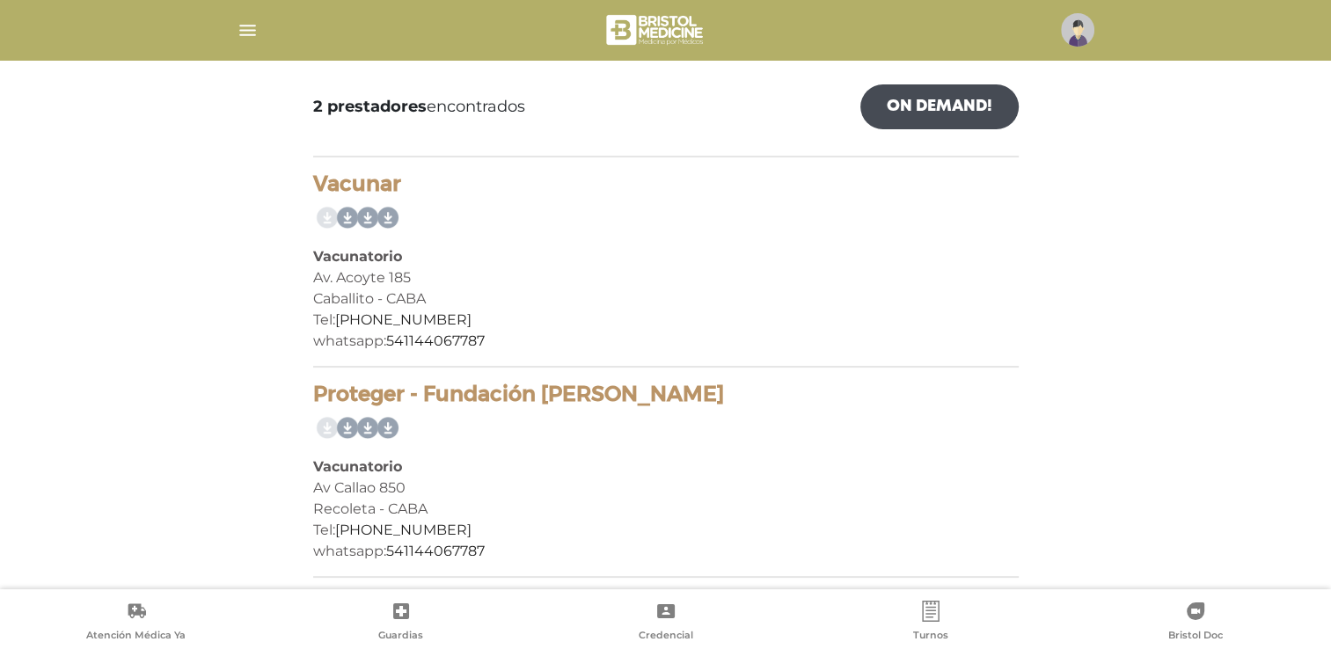
scroll to position [264, 0]
